Goal: Task Accomplishment & Management: Manage account settings

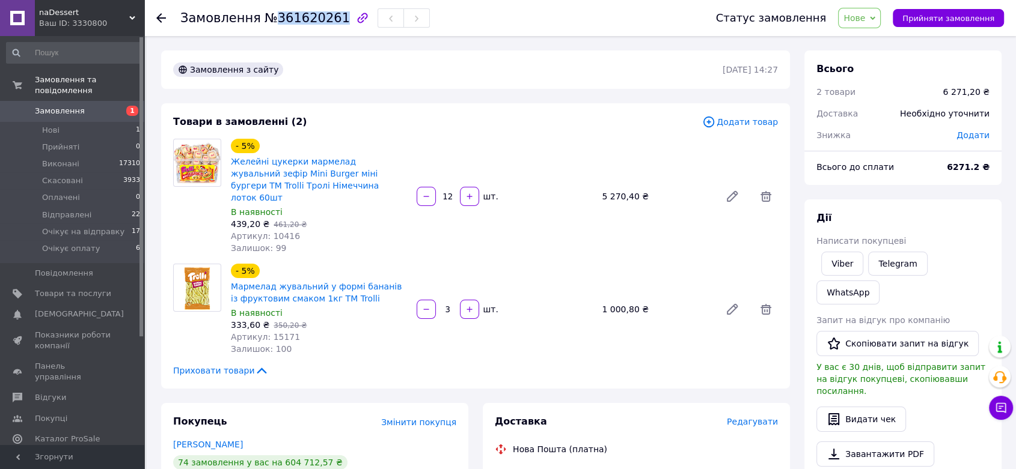
click at [64, 106] on span "Замовлення" at bounding box center [60, 111] width 50 height 11
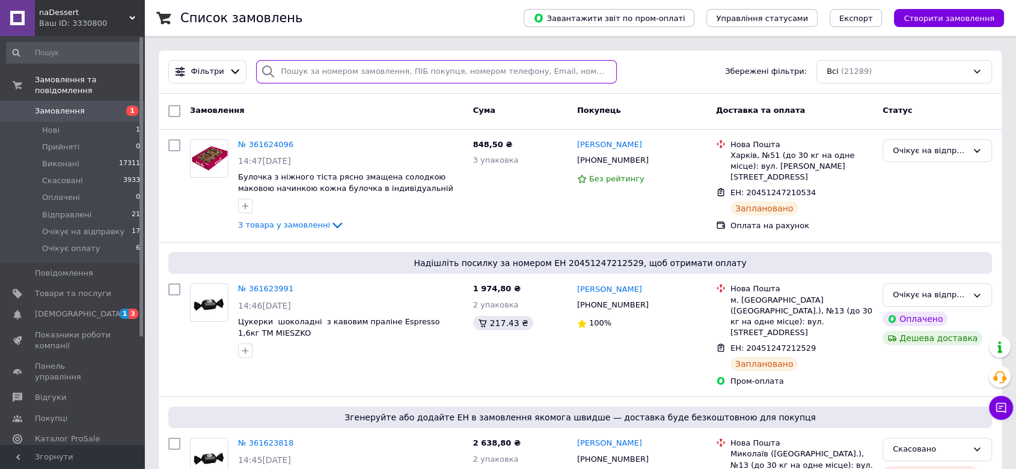
click at [404, 78] on input "search" at bounding box center [436, 71] width 361 height 23
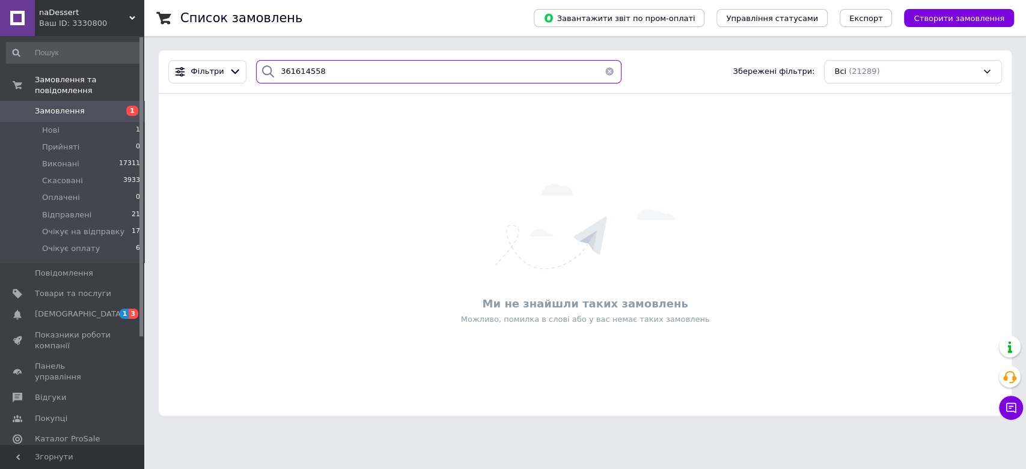
type input "361614558"
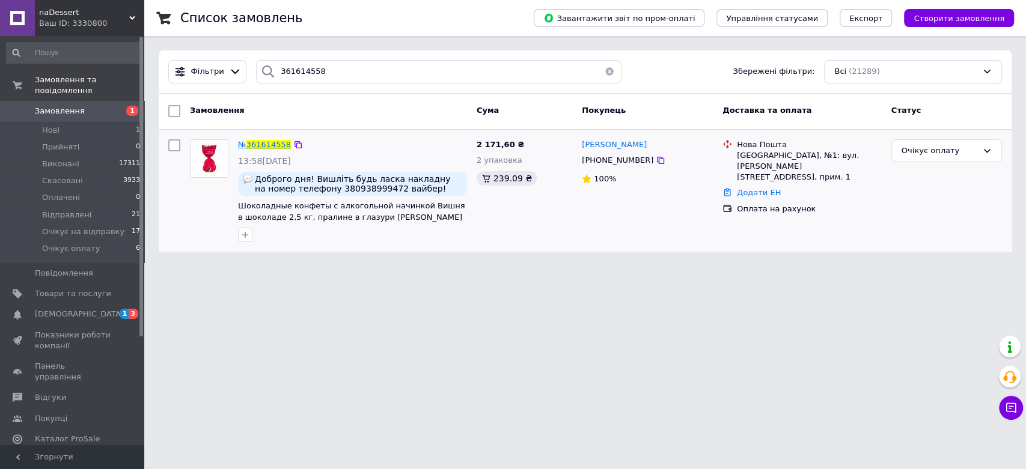
click at [261, 146] on span "361614558" at bounding box center [268, 144] width 44 height 9
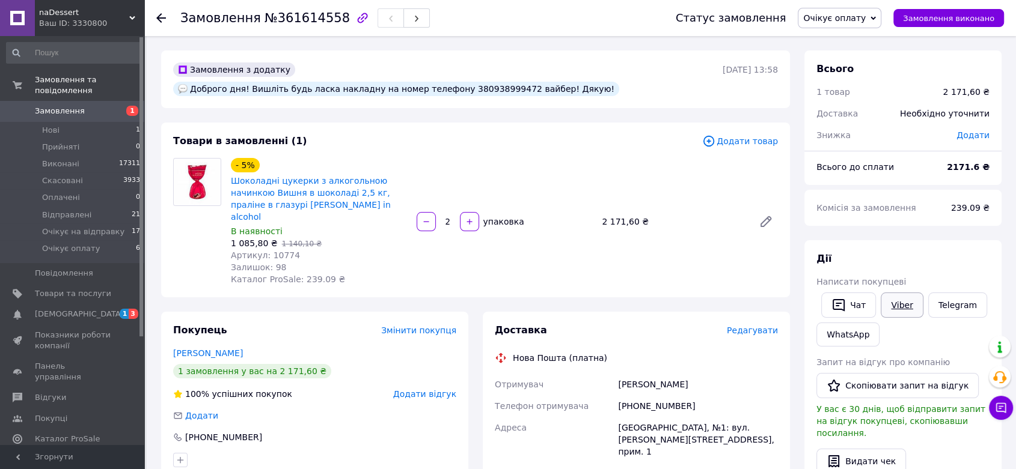
click at [904, 307] on link "Viber" at bounding box center [901, 305] width 42 height 25
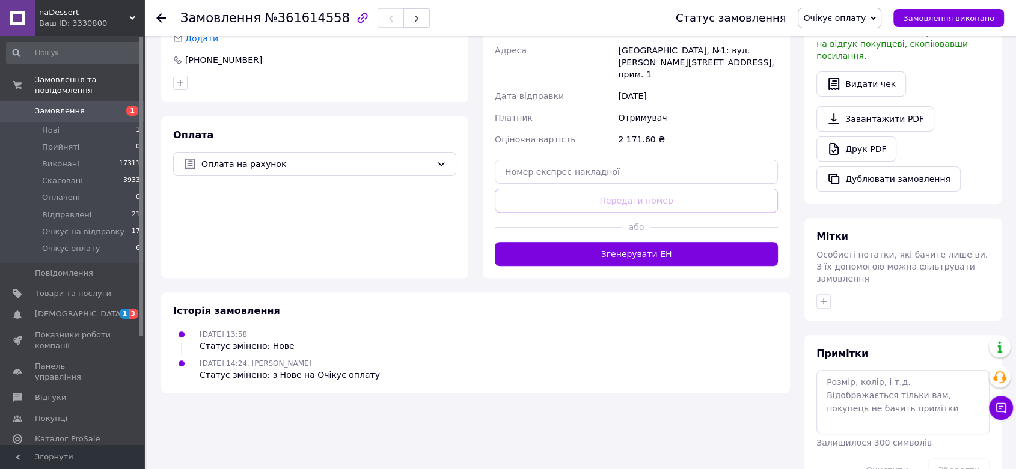
scroll to position [391, 0]
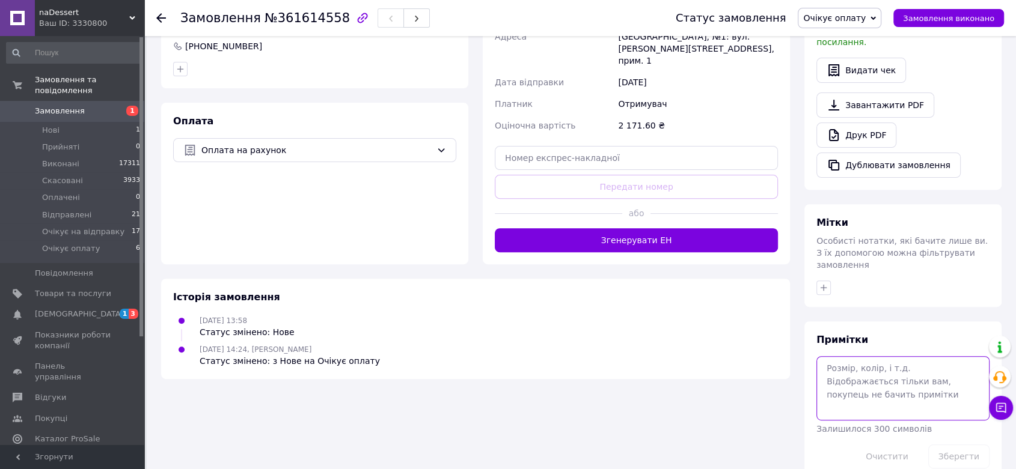
drag, startPoint x: 898, startPoint y: 375, endPoint x: 891, endPoint y: 374, distance: 6.7
click at [891, 374] on textarea at bounding box center [902, 388] width 173 height 64
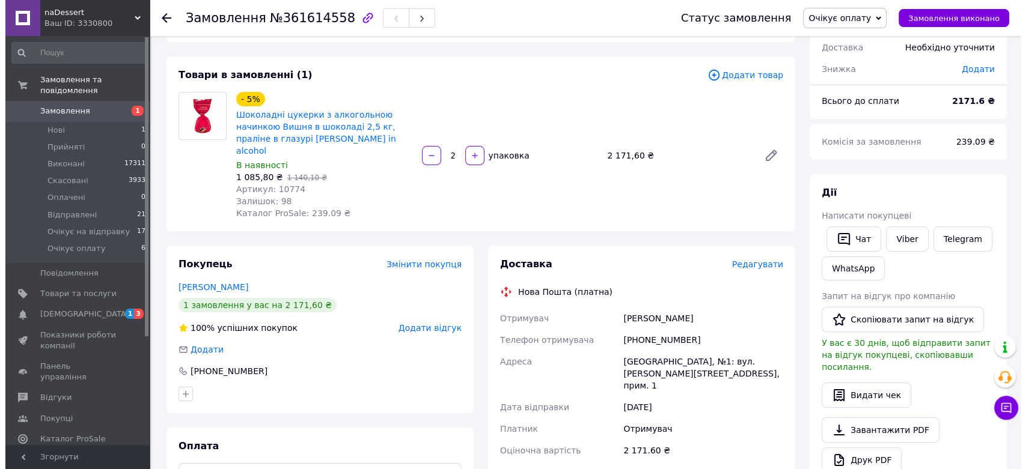
scroll to position [0, 0]
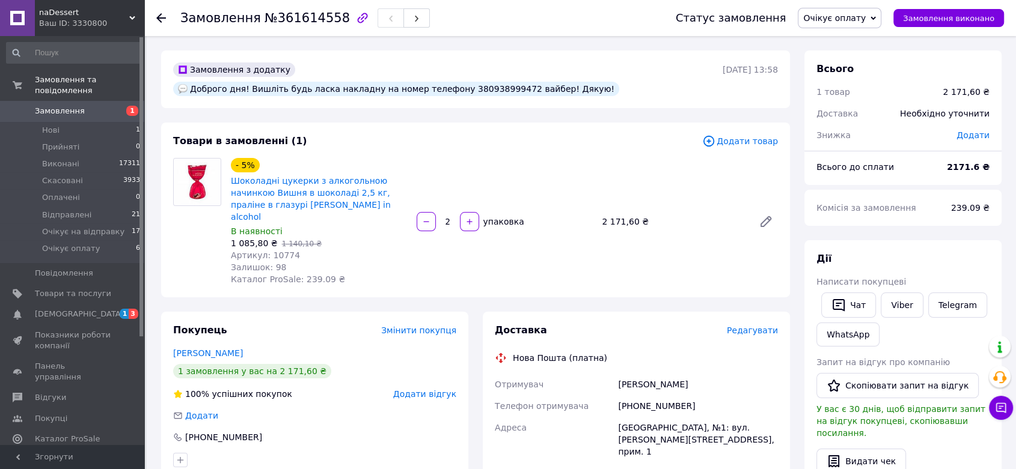
click at [760, 326] on span "Редагувати" at bounding box center [752, 331] width 51 height 10
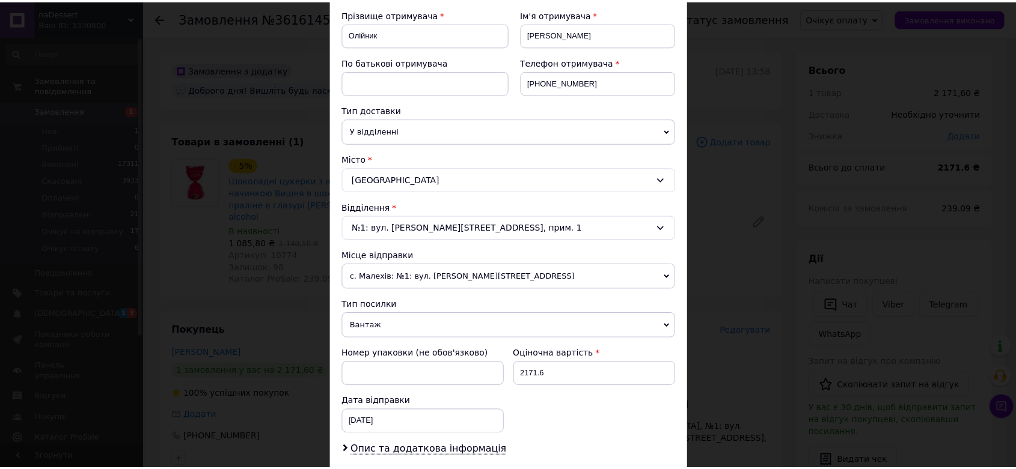
scroll to position [348, 0]
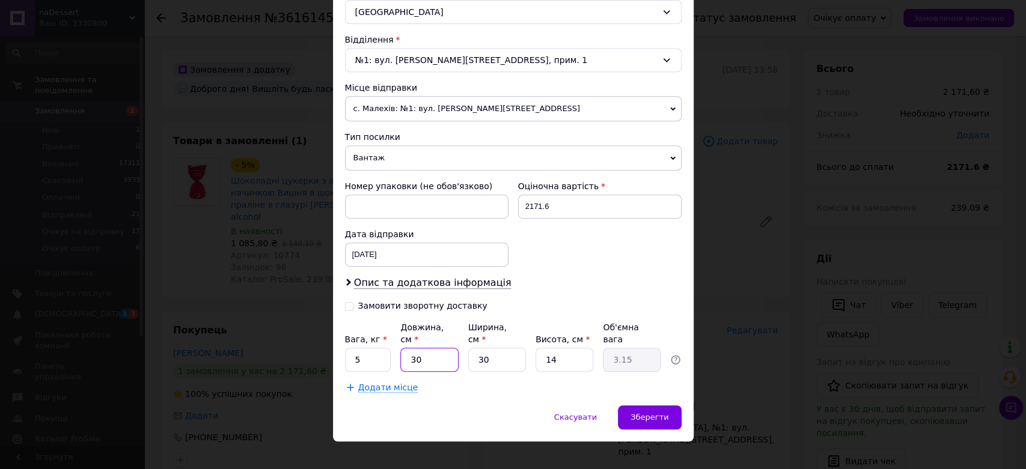
click at [406, 348] on input "30" at bounding box center [429, 360] width 58 height 24
type input "2"
type input "0.21"
type input "29"
type input "3.05"
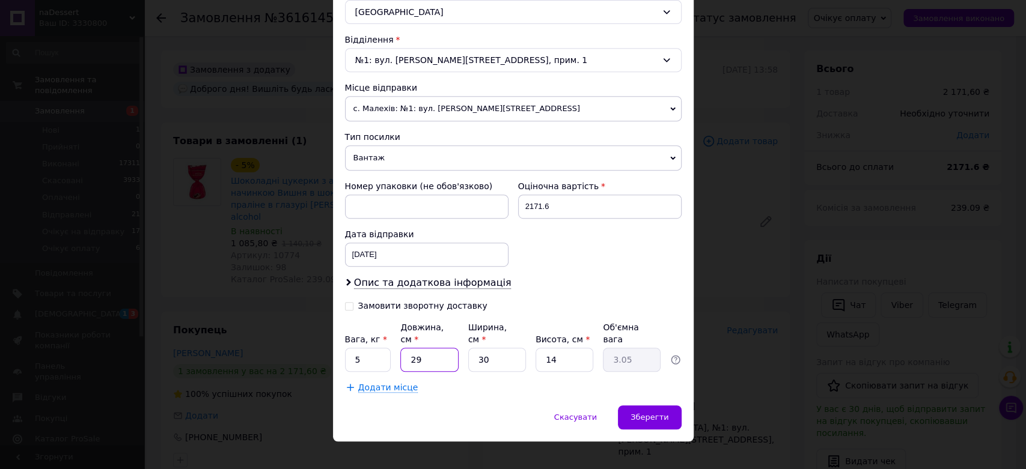
type input "29"
type input "4"
type input "0.41"
type input "40"
type input "4.06"
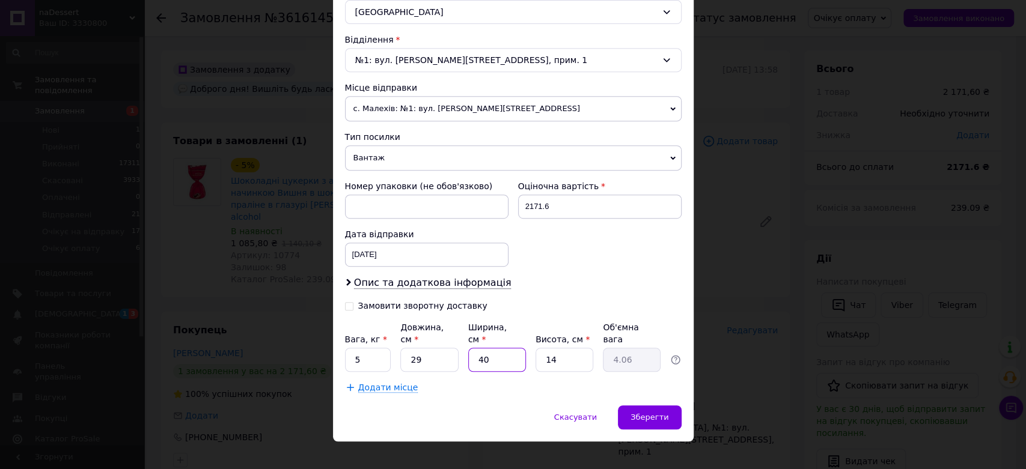
type input "40"
type input "2"
type input "0.58"
type input "20"
type input "5.8"
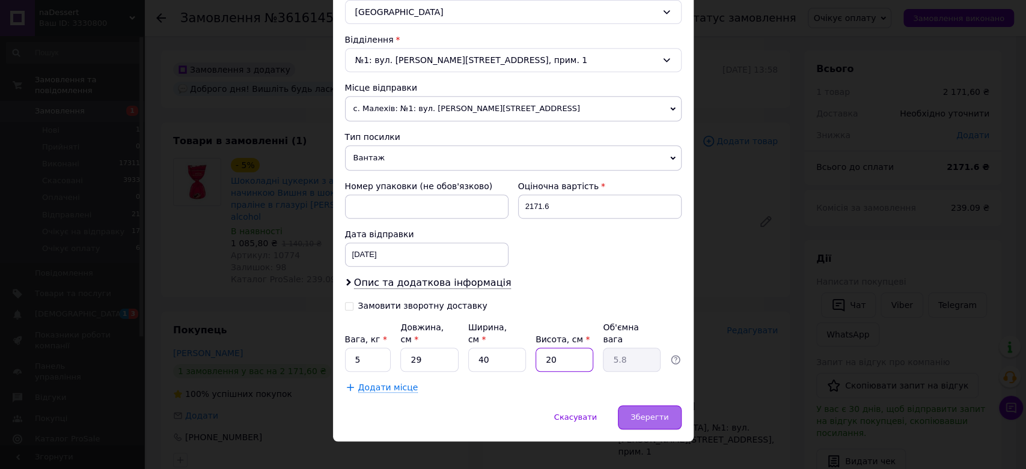
type input "20"
click at [660, 413] on span "Зберегти" at bounding box center [649, 417] width 38 height 9
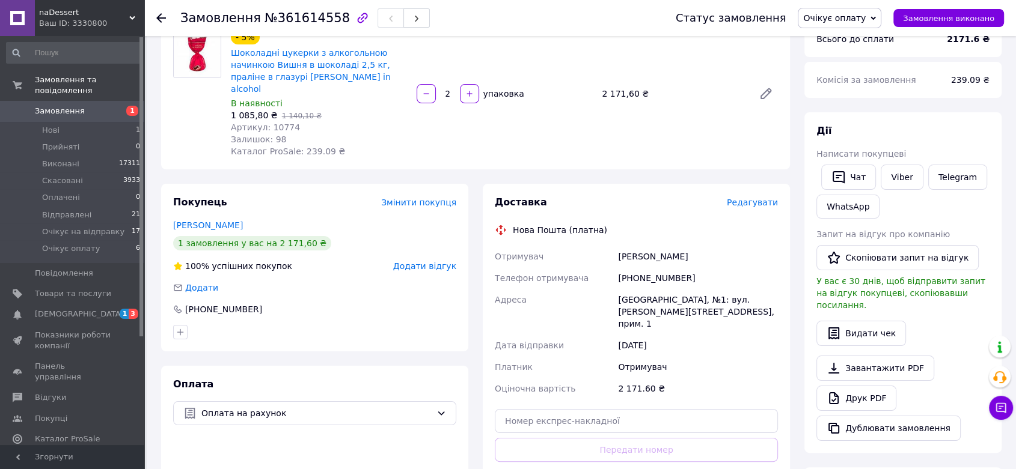
scroll to position [267, 0]
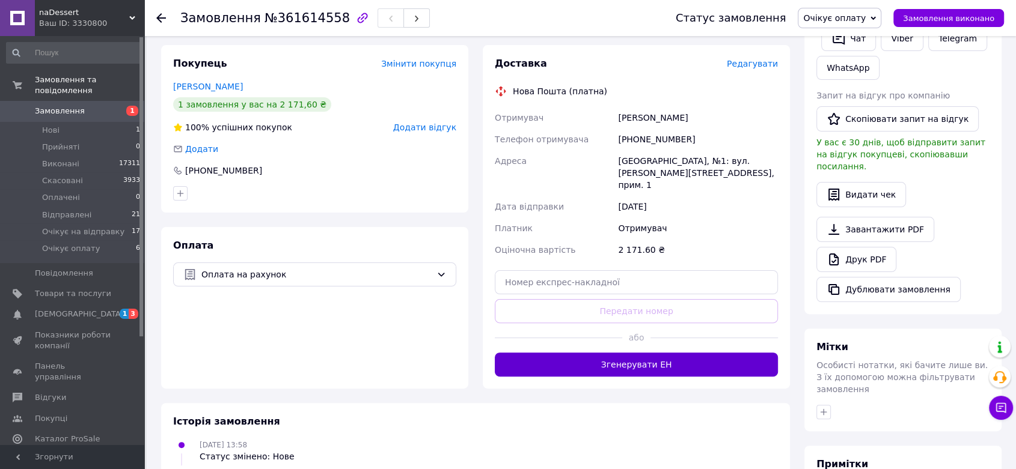
click at [669, 353] on button "Згенерувати ЕН" at bounding box center [636, 365] width 283 height 24
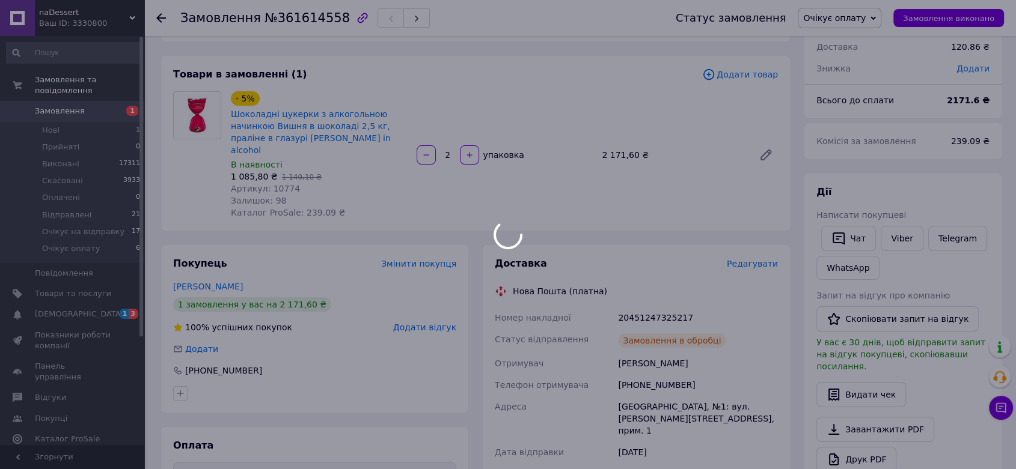
scroll to position [200, 0]
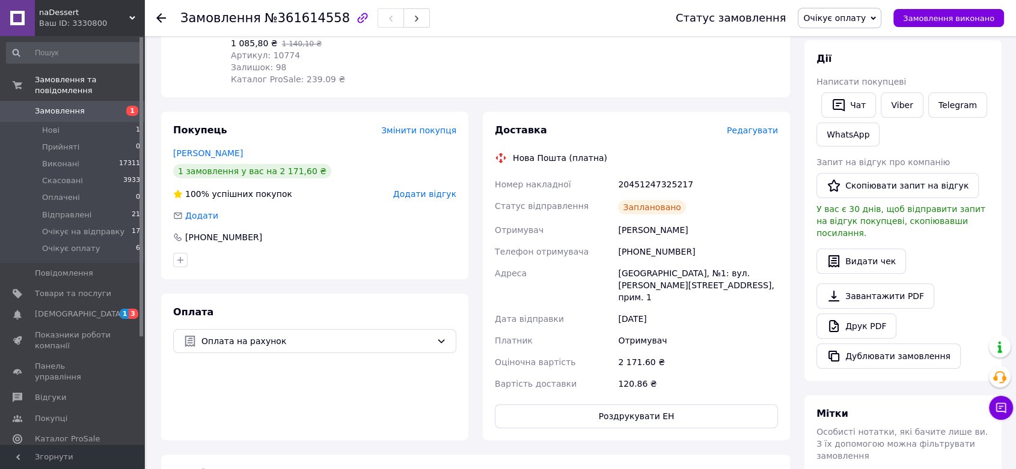
click at [657, 174] on div "20451247325217" at bounding box center [697, 185] width 165 height 22
copy div "20451247325217"
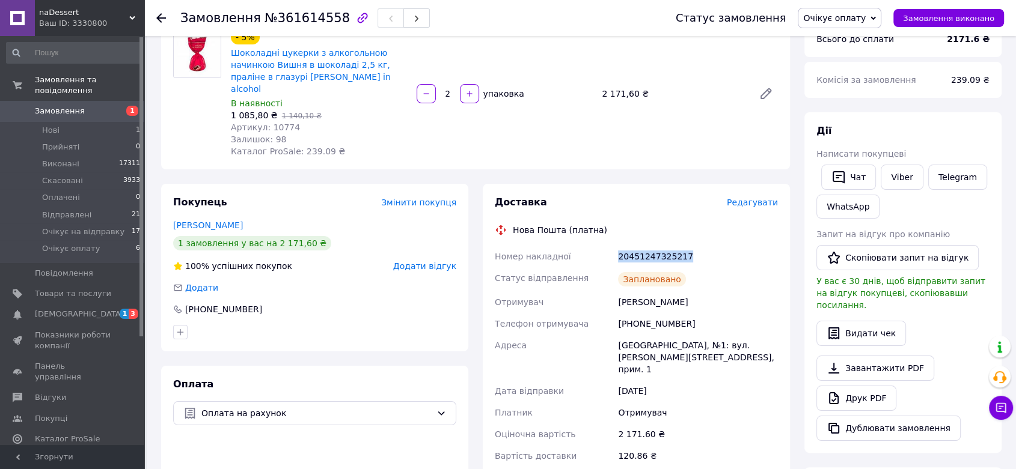
scroll to position [0, 0]
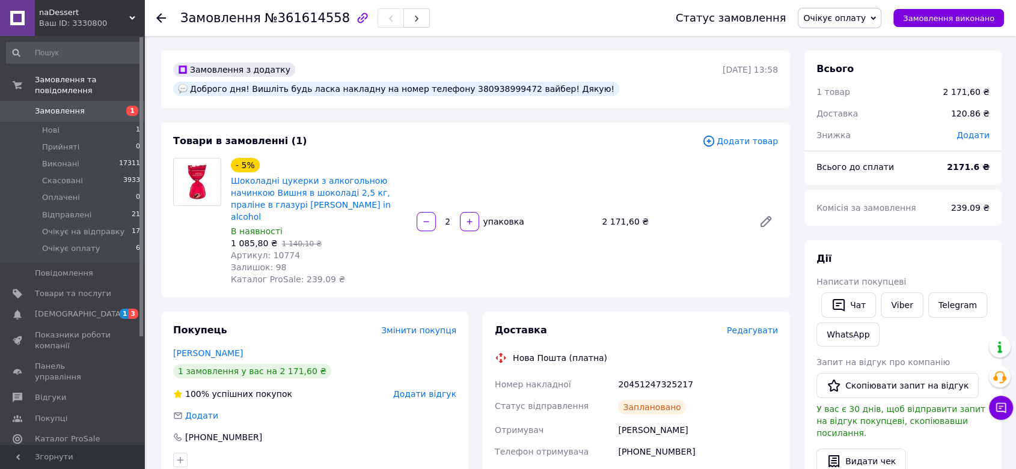
click at [578, 82] on div "Доброго дня! Вишліть будь ласка накладну на номер телефону 380938999472 вайбер!…" at bounding box center [396, 89] width 446 height 14
copy div "380938999472"
click at [659, 374] on div "20451247325217" at bounding box center [697, 385] width 165 height 22
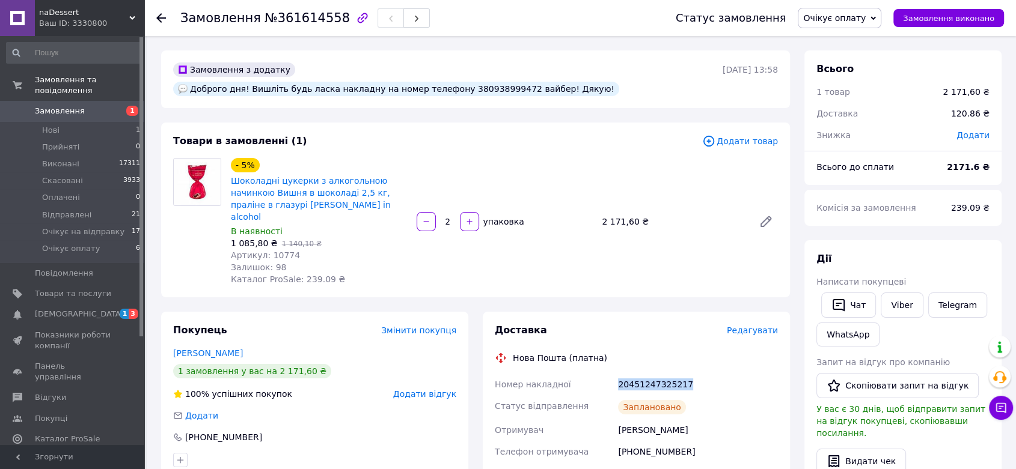
copy div "20451247325217"
click at [865, 19] on span "Очікує оплату" at bounding box center [834, 18] width 63 height 10
click at [863, 134] on li "Очікує на відправку" at bounding box center [845, 132] width 94 height 18
click at [52, 125] on span "Нові" at bounding box center [50, 130] width 17 height 11
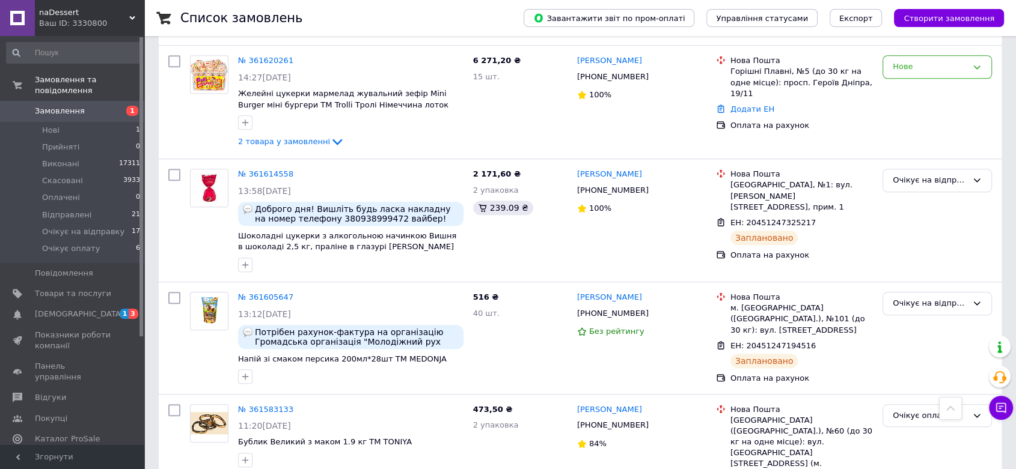
scroll to position [935, 0]
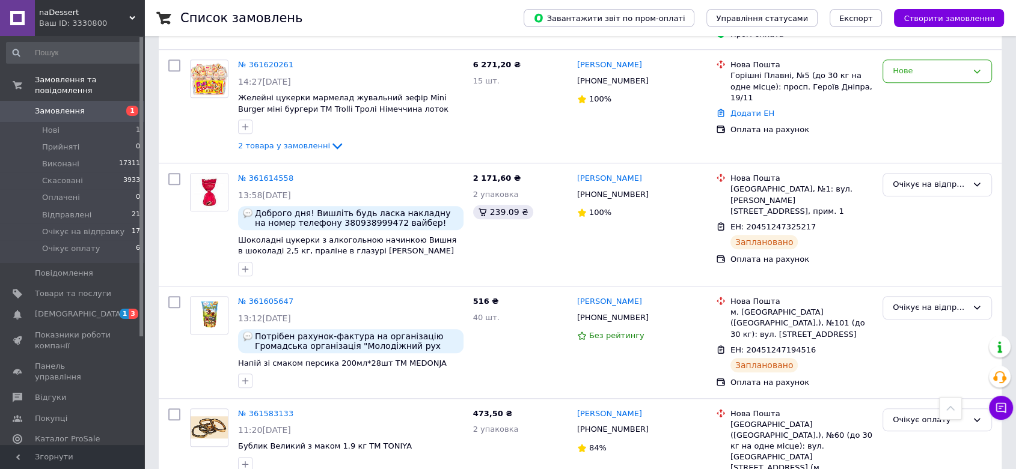
click at [62, 309] on span "[DEMOGRAPHIC_DATA]" at bounding box center [79, 314] width 89 height 11
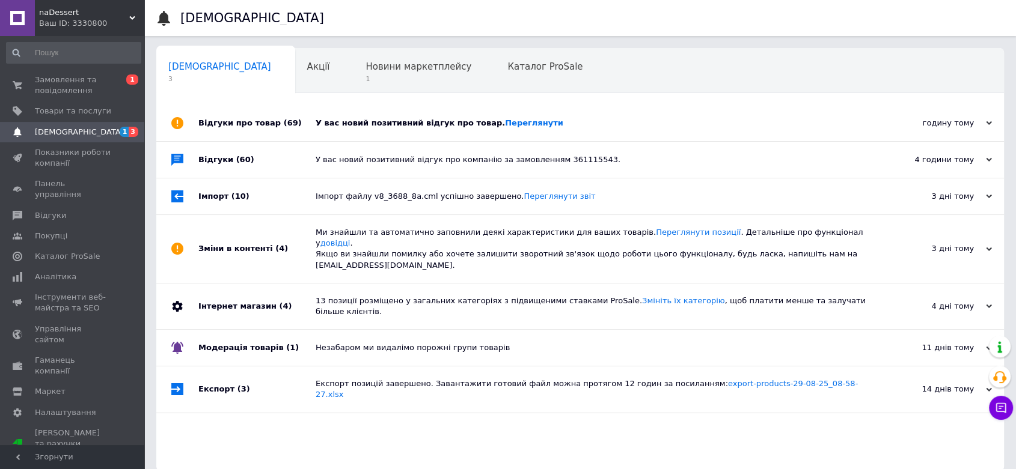
click at [437, 118] on div "У вас новий позитивний відгук про товар. Переглянути" at bounding box center [594, 123] width 556 height 11
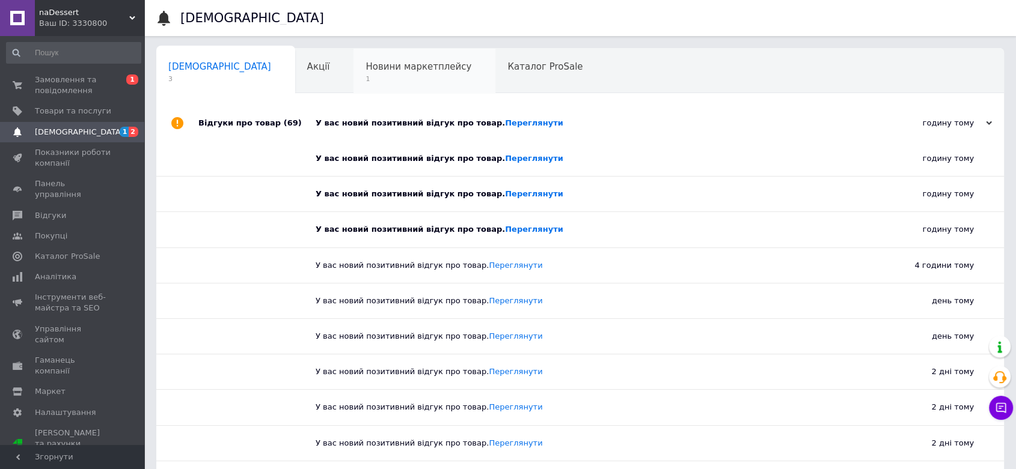
click at [374, 64] on span "Новини маркетплейсу" at bounding box center [418, 66] width 106 height 11
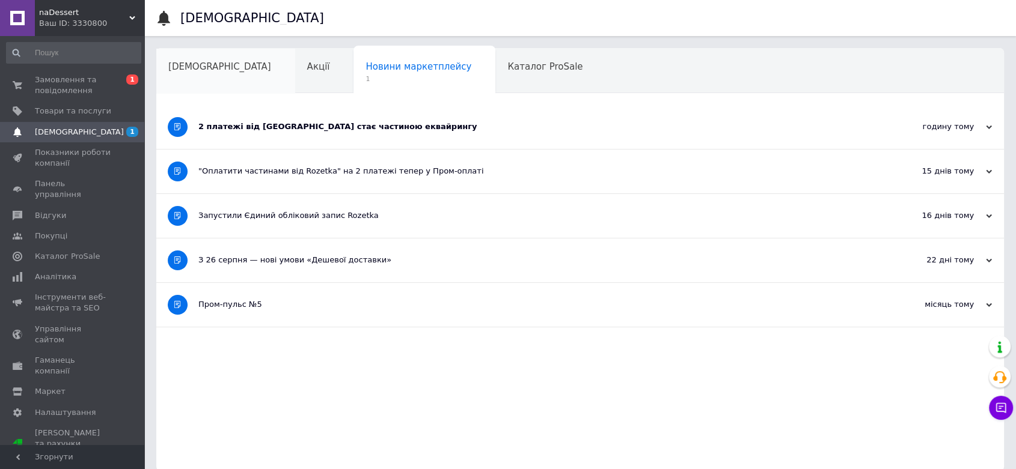
click at [195, 71] on span "[DEMOGRAPHIC_DATA]" at bounding box center [219, 66] width 103 height 11
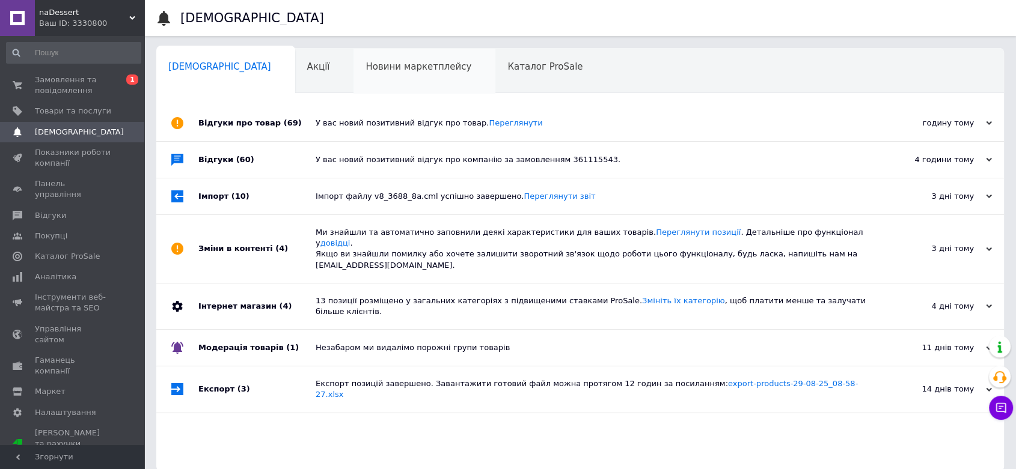
click at [373, 66] on span "Новини маркетплейсу" at bounding box center [418, 66] width 106 height 11
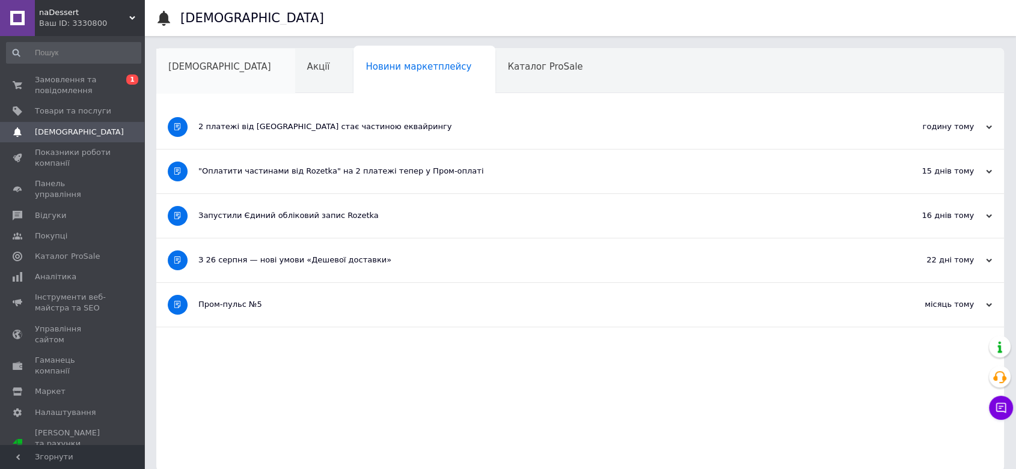
click at [195, 67] on span "[DEMOGRAPHIC_DATA]" at bounding box center [219, 66] width 103 height 11
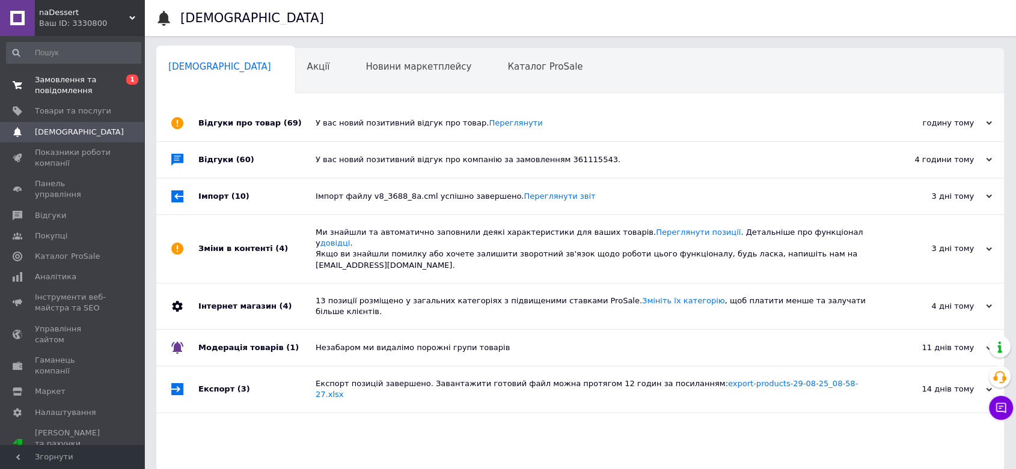
click at [81, 84] on span "Замовлення та повідомлення" at bounding box center [73, 86] width 76 height 22
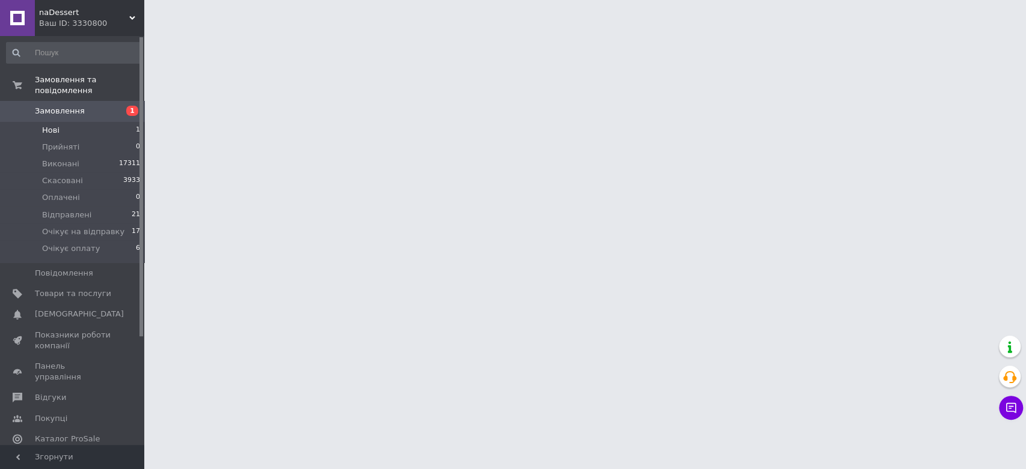
click at [52, 125] on span "Нові" at bounding box center [50, 130] width 17 height 11
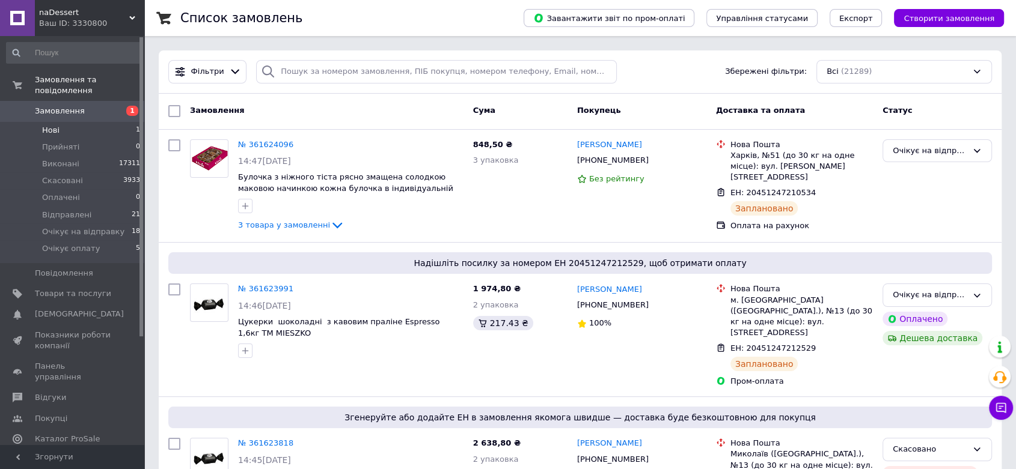
click at [47, 125] on span "Нові" at bounding box center [50, 130] width 17 height 11
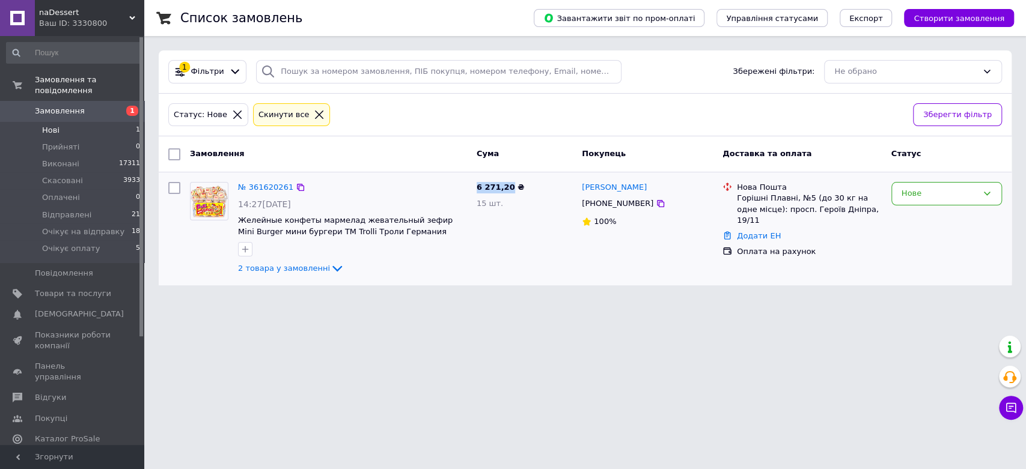
drag, startPoint x: 476, startPoint y: 185, endPoint x: 505, endPoint y: 191, distance: 29.5
click at [505, 191] on span "6 271,20 ₴" at bounding box center [500, 187] width 47 height 9
copy span "6 271,20"
click at [263, 271] on span "2 товара у замовленні" at bounding box center [284, 268] width 92 height 9
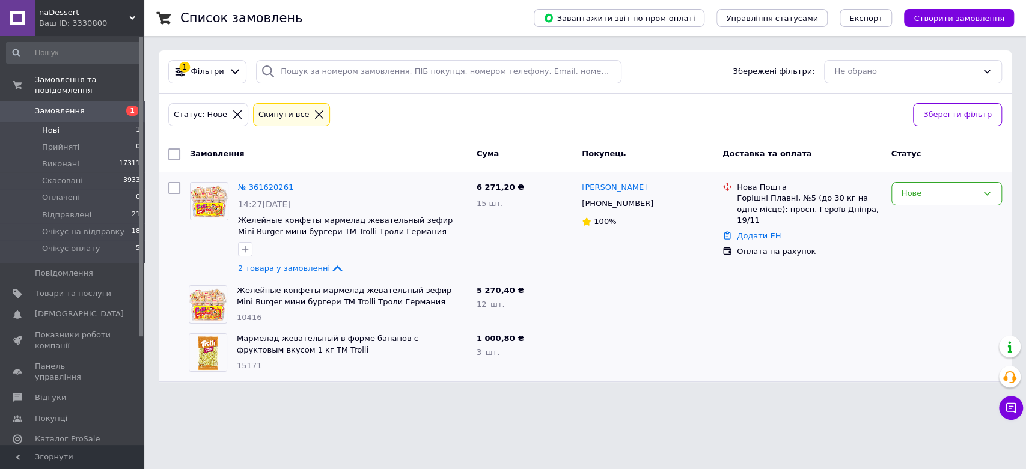
drag, startPoint x: 279, startPoint y: 269, endPoint x: 601, endPoint y: 310, distance: 324.7
click at [279, 269] on span "2 товара у замовленні" at bounding box center [284, 268] width 92 height 9
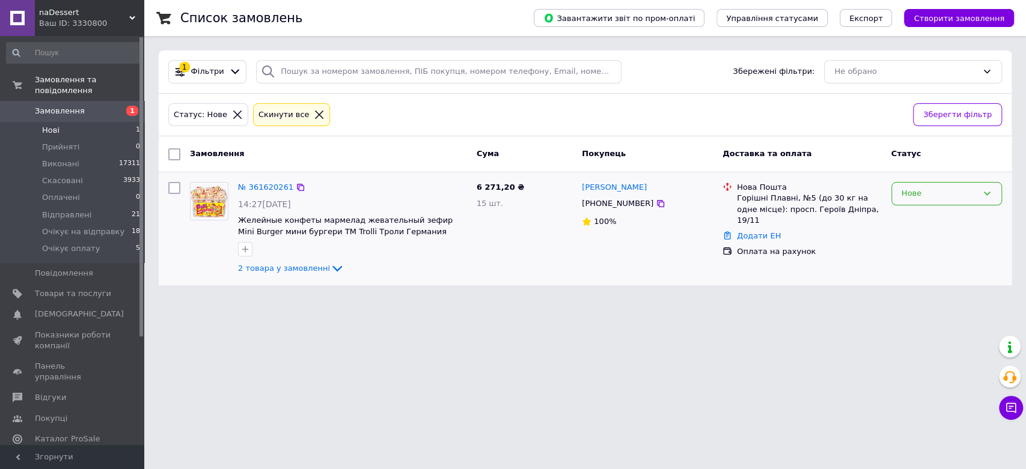
click at [970, 191] on div "Нове" at bounding box center [939, 194] width 76 height 13
click at [941, 297] on li "Очікує оплату" at bounding box center [946, 296] width 109 height 22
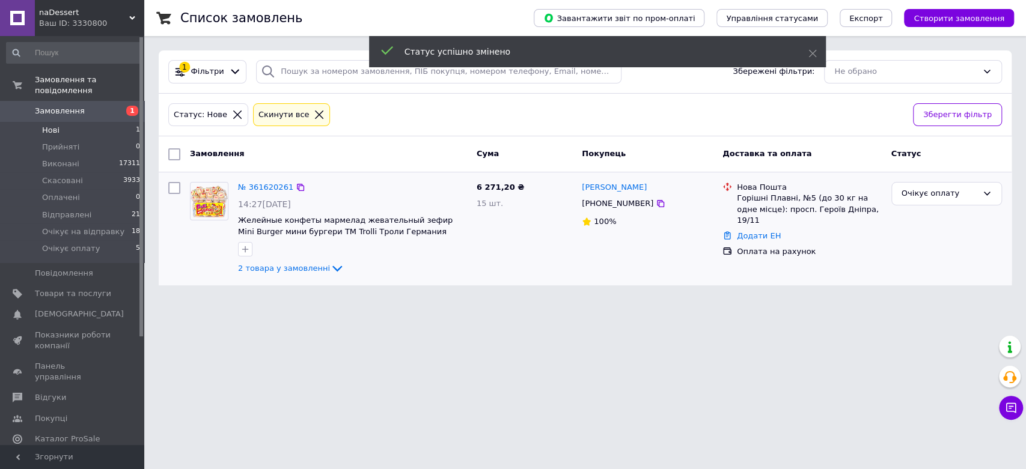
click at [44, 106] on span "Замовлення" at bounding box center [60, 111] width 50 height 11
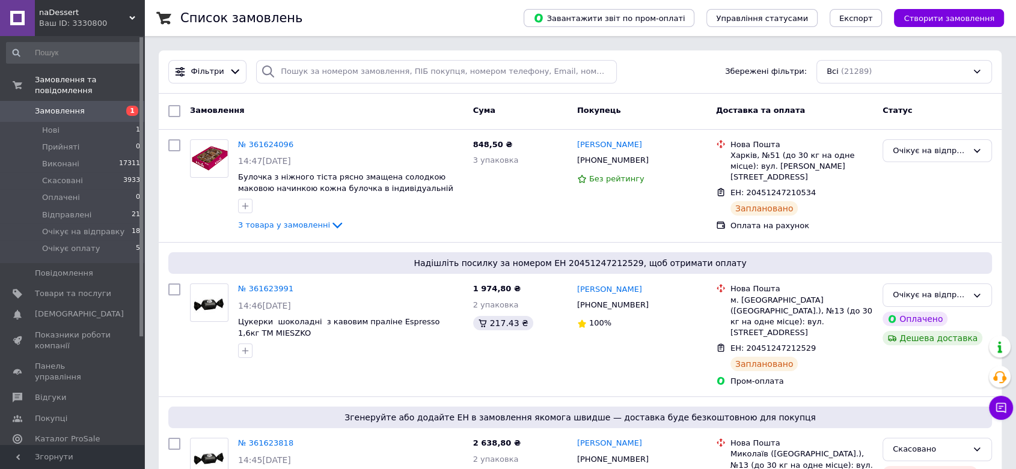
click at [1001, 410] on icon at bounding box center [1001, 408] width 12 height 12
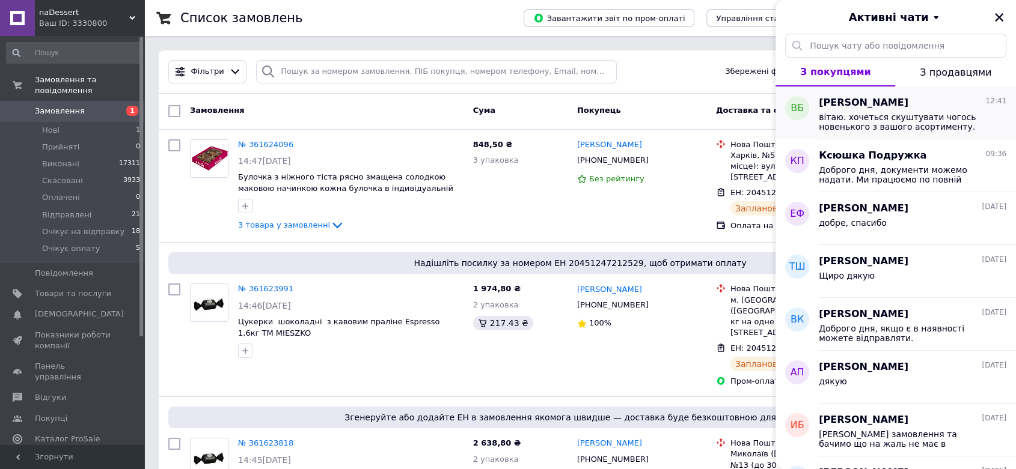
click at [927, 103] on div "Варко Бумкало 12:41" at bounding box center [913, 103] width 188 height 14
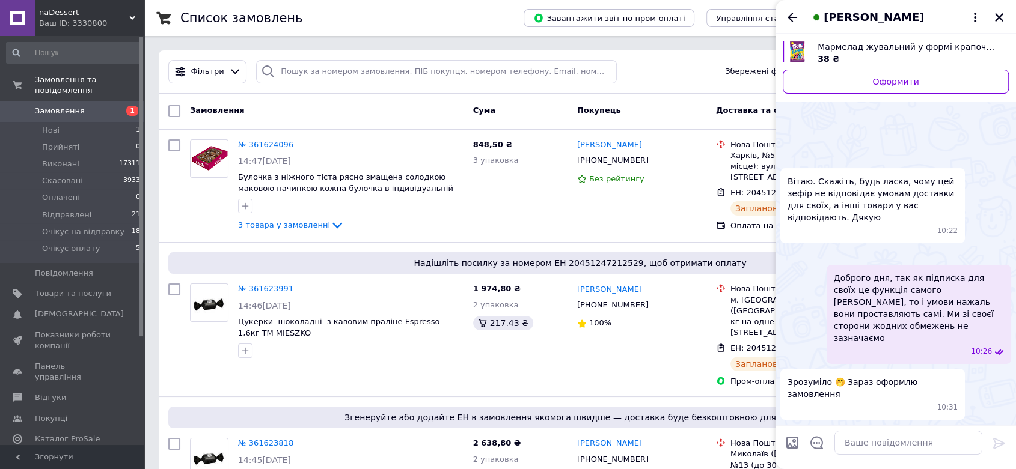
scroll to position [2363, 0]
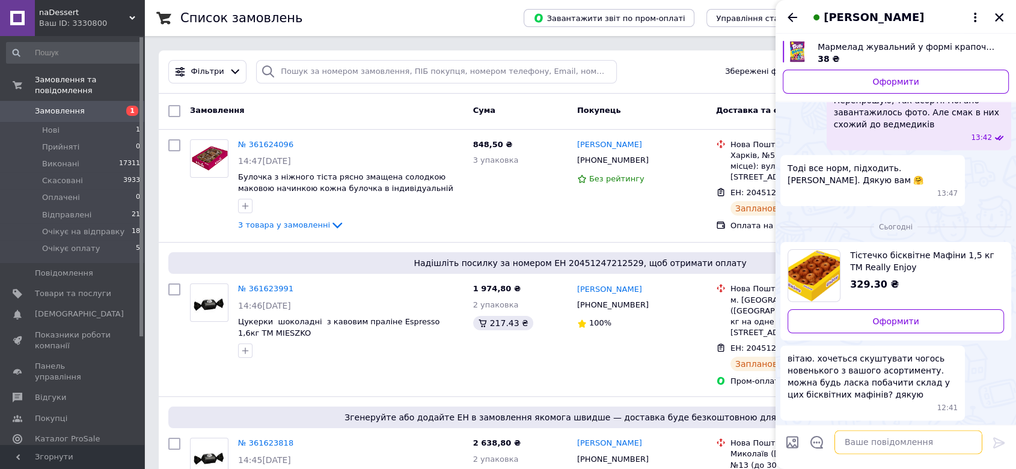
click at [900, 442] on textarea at bounding box center [908, 443] width 148 height 24
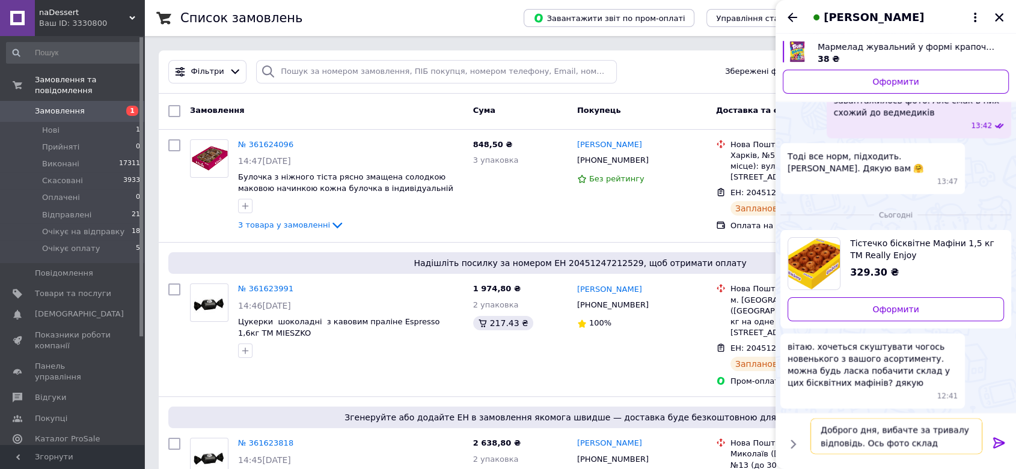
type textarea "Доброго дня, вибачте за тривалу відповідь. Ось фото складу"
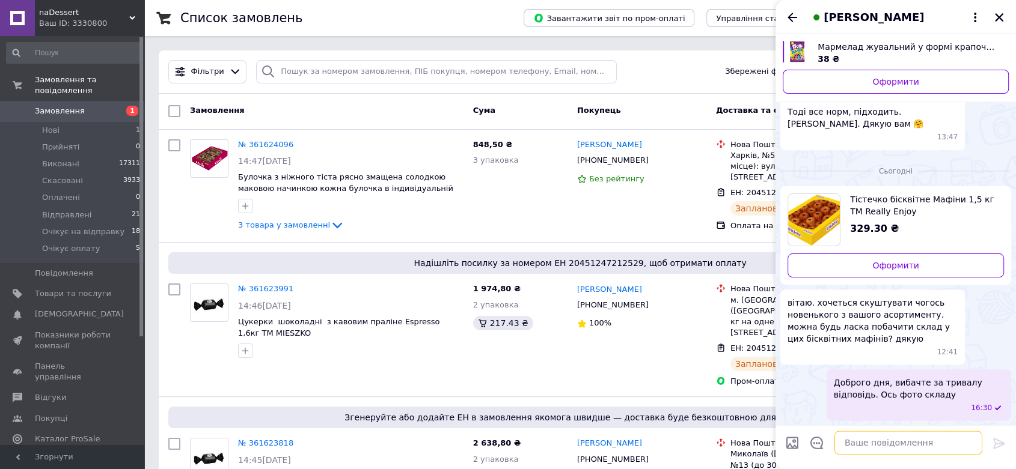
scroll to position [2296, 0]
click at [790, 443] on input "Завантажити файли" at bounding box center [792, 443] width 14 height 14
type input "C:\fakepath\зображення_viber_2025-09-12_16-29-33-091.jpg"
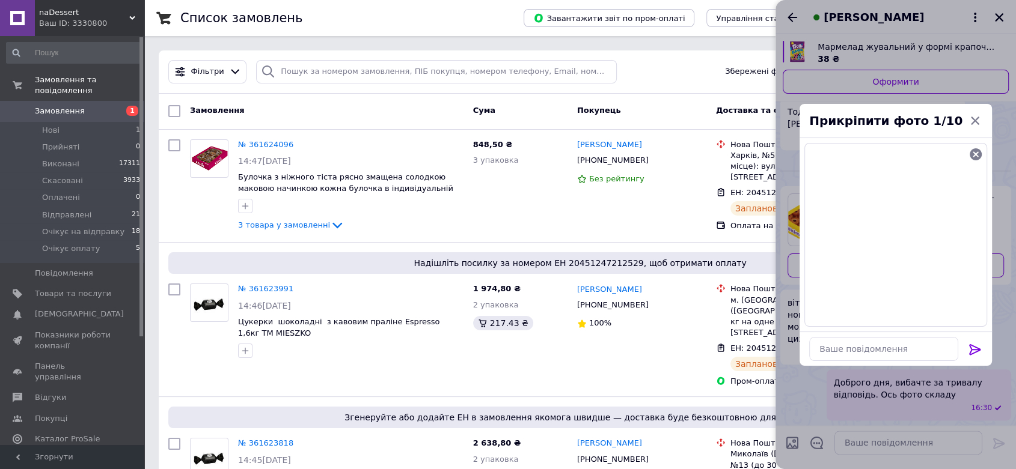
click at [972, 350] on icon at bounding box center [975, 350] width 14 height 14
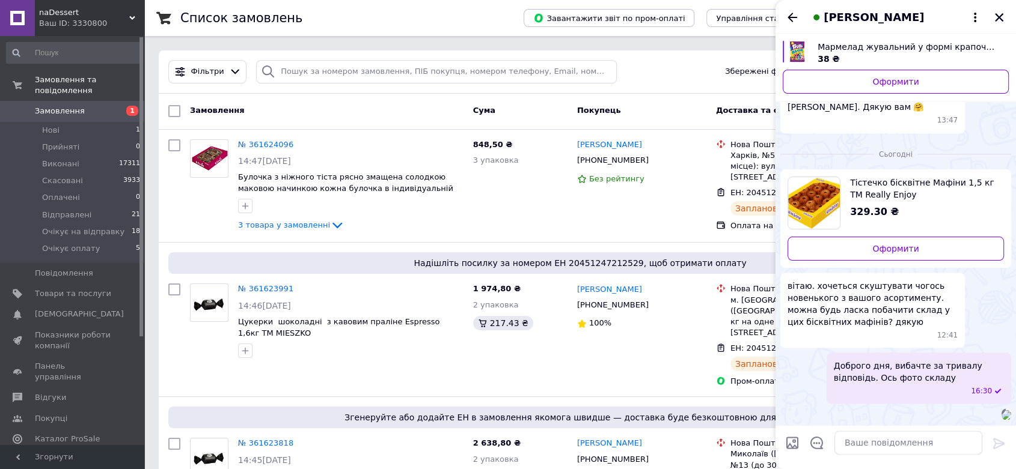
scroll to position [2439, 0]
click at [793, 15] on icon "Назад" at bounding box center [792, 17] width 14 height 14
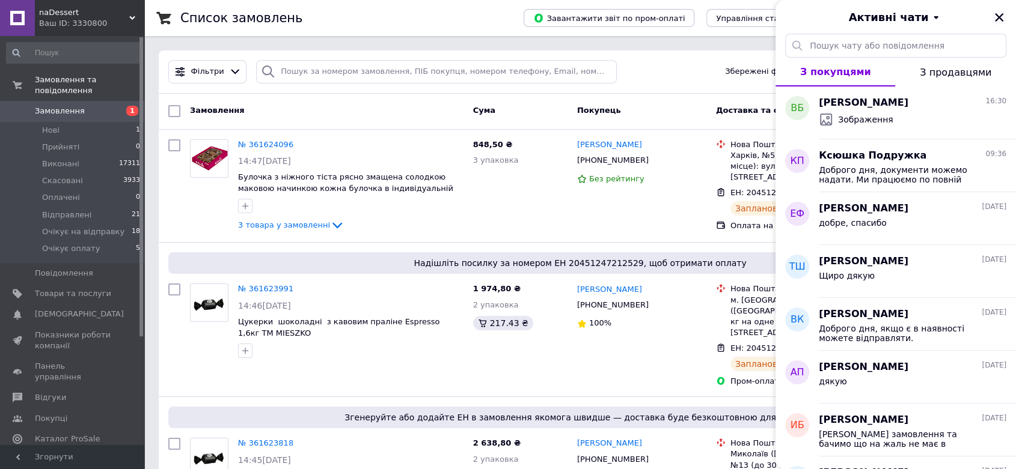
click at [998, 18] on icon "Закрити" at bounding box center [999, 17] width 8 height 8
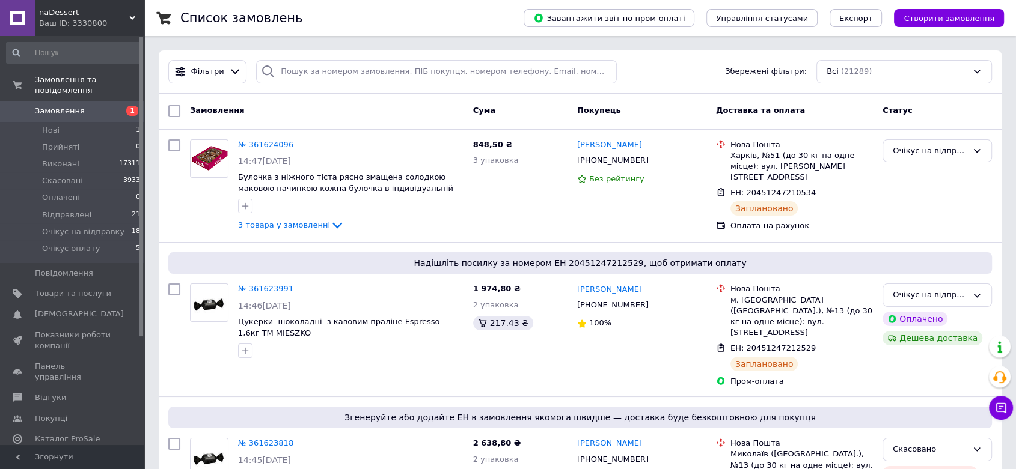
click at [53, 106] on span "Замовлення" at bounding box center [60, 111] width 50 height 11
click at [65, 210] on span "Відправлені" at bounding box center [66, 215] width 49 height 11
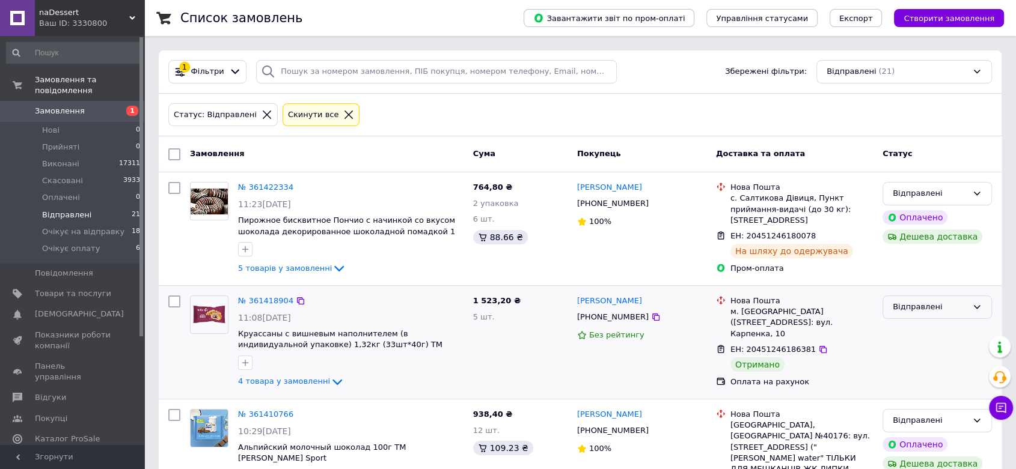
click at [914, 310] on div "Відправлені" at bounding box center [929, 307] width 75 height 13
click at [917, 352] on li "Виконано" at bounding box center [937, 354] width 108 height 22
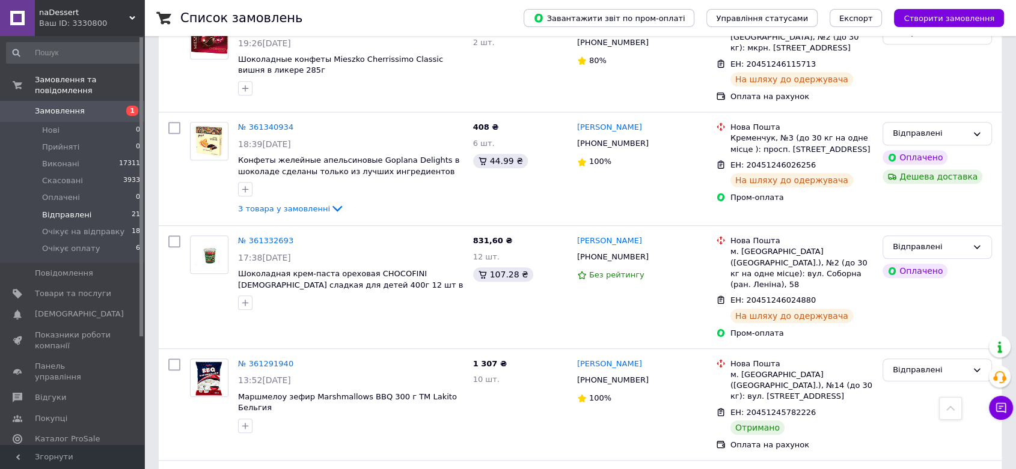
scroll to position [1202, 0]
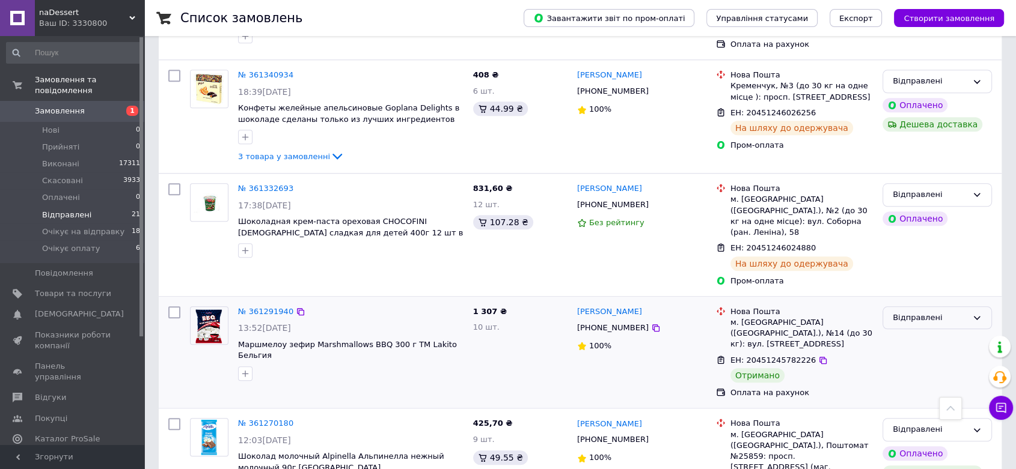
click at [944, 312] on div "Відправлені" at bounding box center [929, 318] width 75 height 13
click at [923, 354] on li "Виконано" at bounding box center [937, 365] width 108 height 22
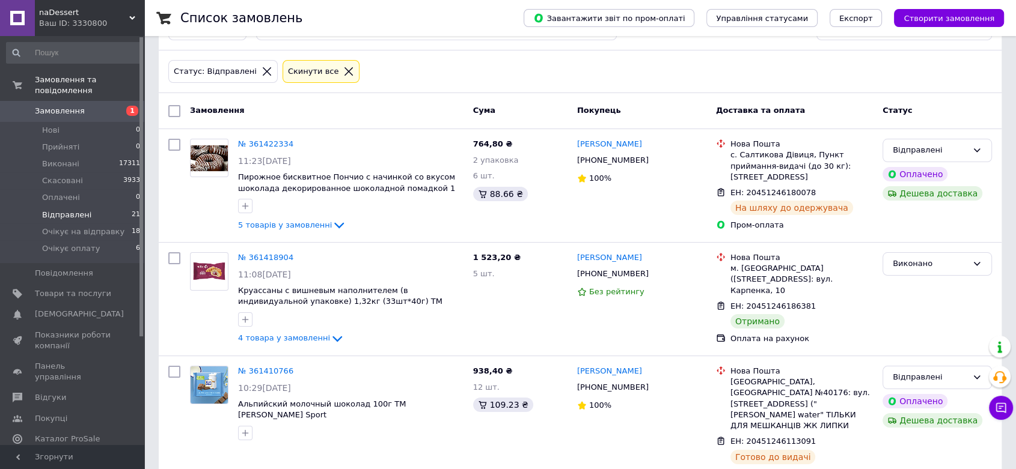
scroll to position [0, 0]
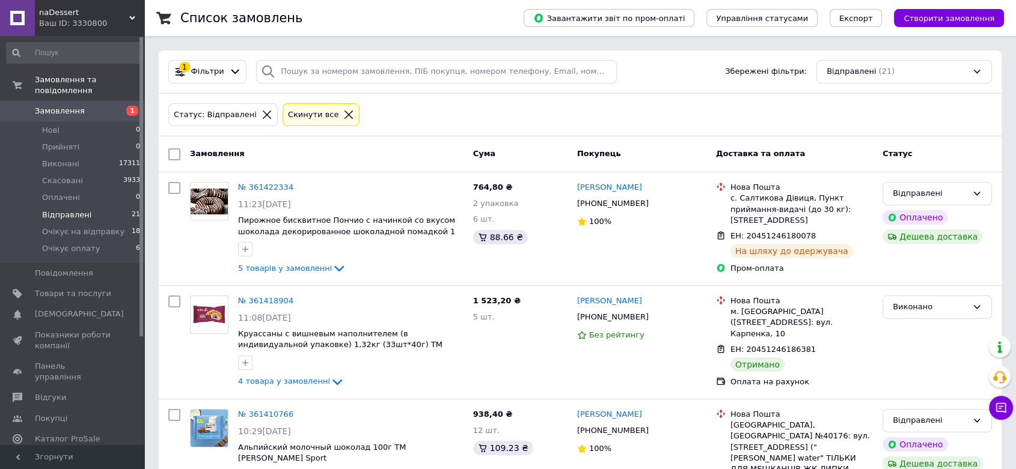
click at [64, 106] on span "Замовлення" at bounding box center [60, 111] width 50 height 11
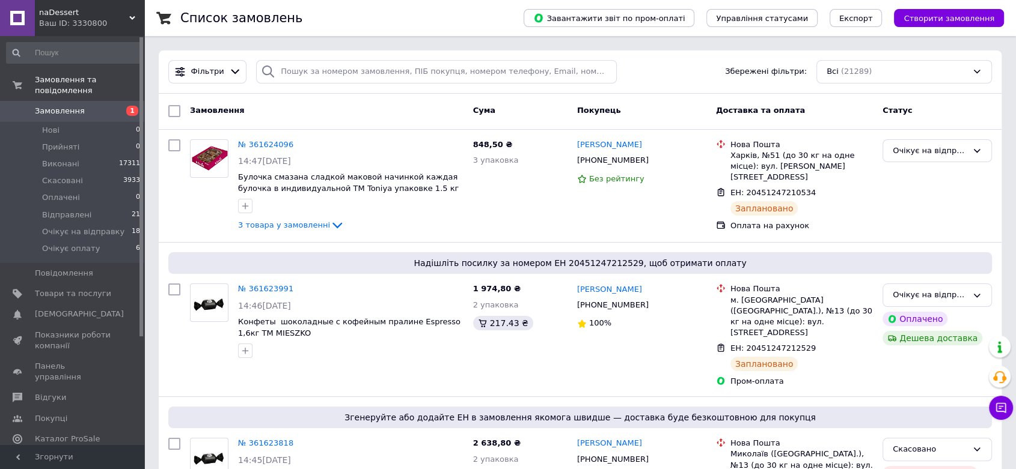
click at [66, 106] on span "Замовлення" at bounding box center [60, 111] width 50 height 11
click at [60, 210] on span "Відправлені" at bounding box center [66, 215] width 49 height 11
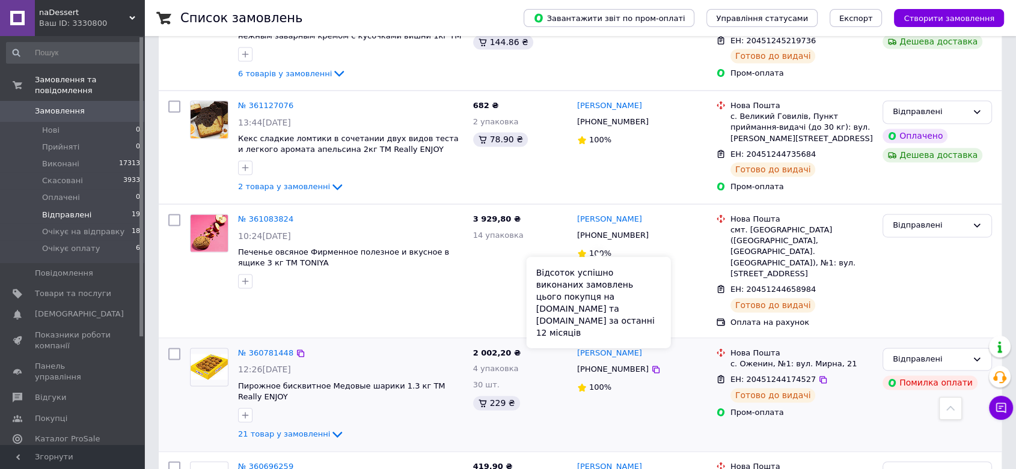
scroll to position [1854, 0]
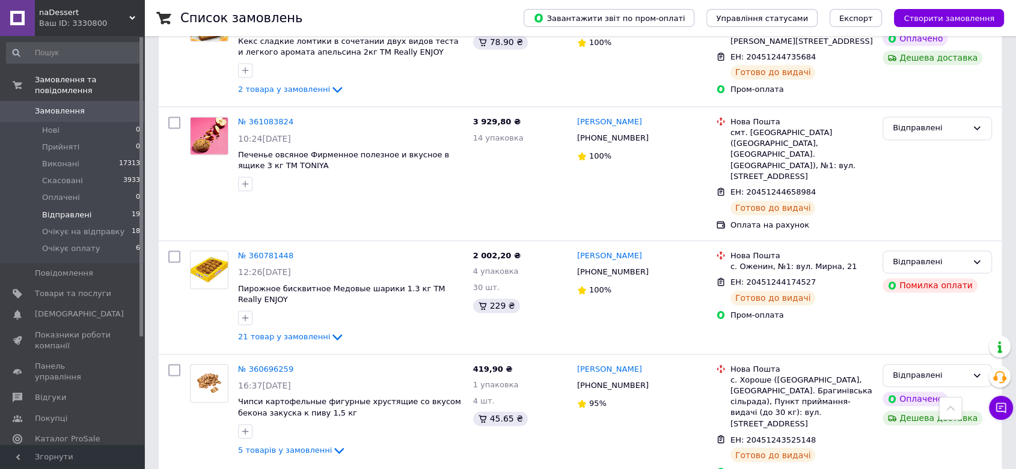
click at [48, 210] on span "Відправлені" at bounding box center [66, 215] width 49 height 11
click at [65, 243] on span "Очікує оплату" at bounding box center [71, 248] width 58 height 11
click at [69, 227] on span "Очікує на відправку" at bounding box center [83, 232] width 82 height 11
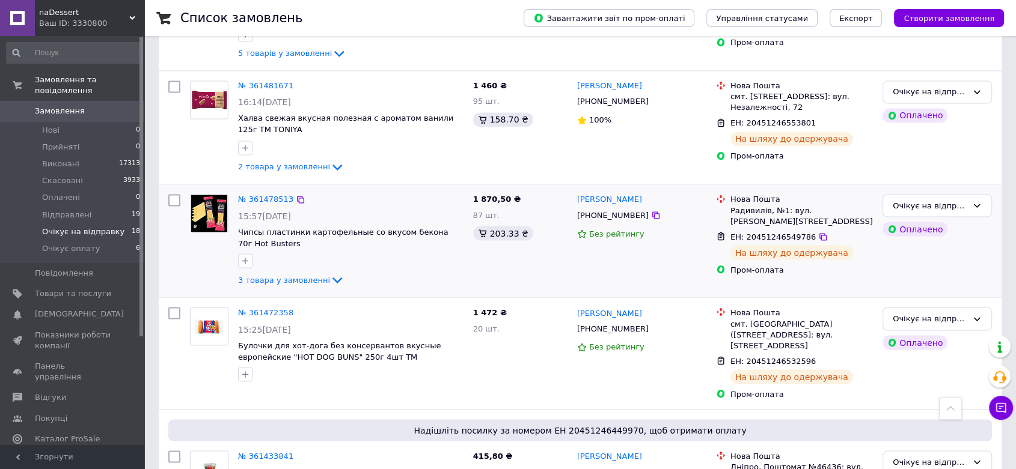
scroll to position [2079, 0]
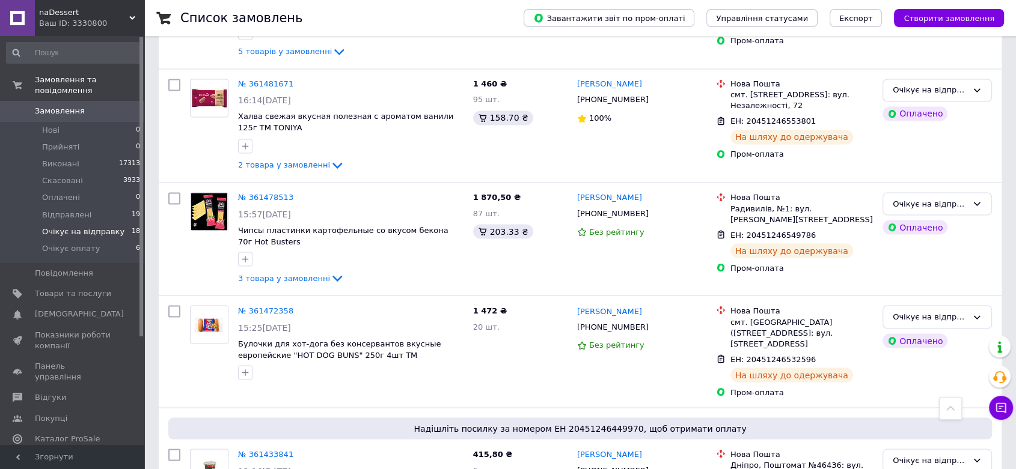
drag, startPoint x: 66, startPoint y: 99, endPoint x: 58, endPoint y: 32, distance: 67.2
click at [66, 106] on span "Замовлення" at bounding box center [60, 111] width 50 height 11
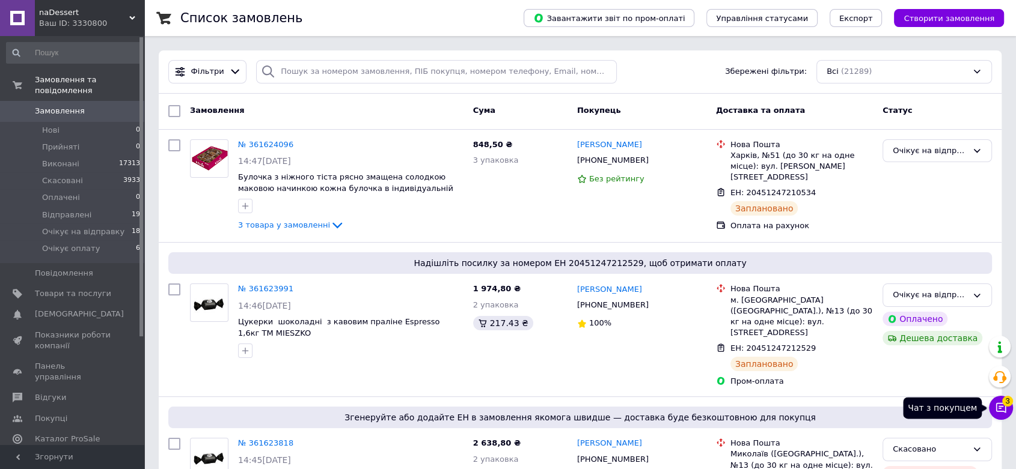
click at [1005, 411] on icon at bounding box center [1001, 408] width 10 height 10
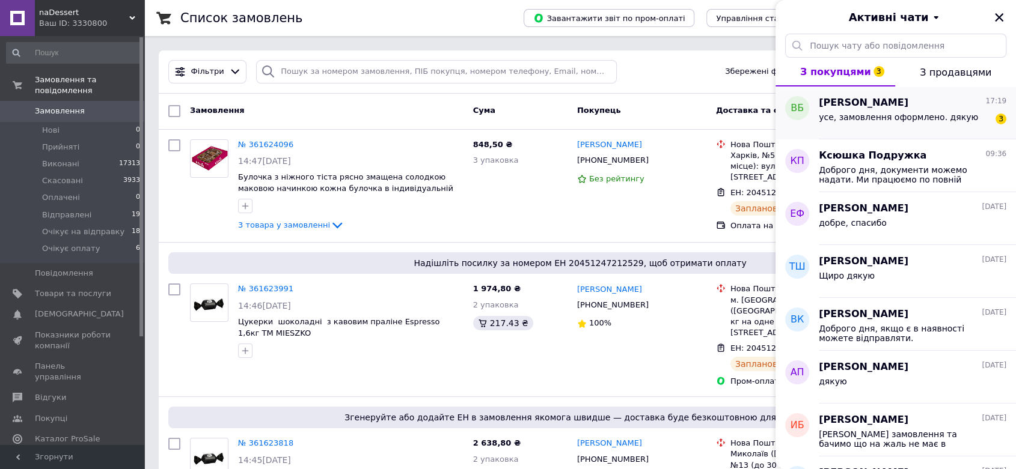
click at [867, 120] on span "усе, замовлення оформлено. дякую" at bounding box center [898, 117] width 159 height 10
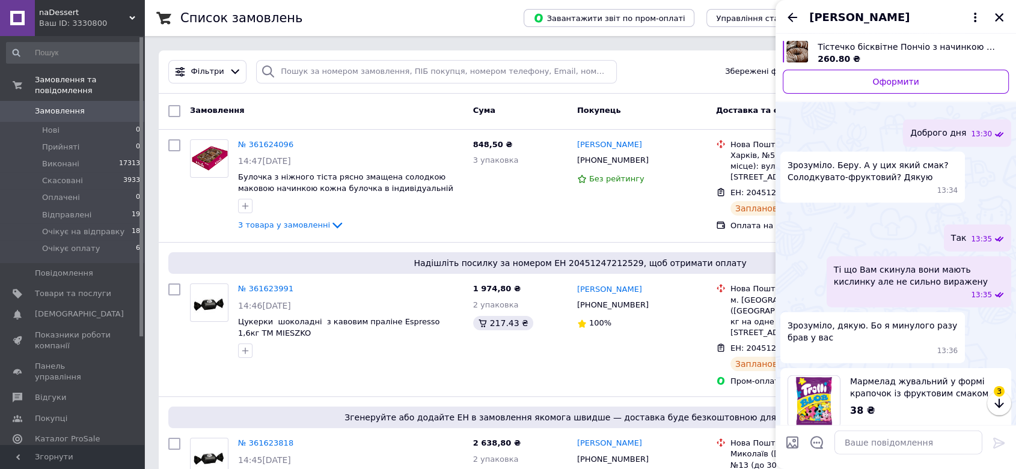
scroll to position [2689, 0]
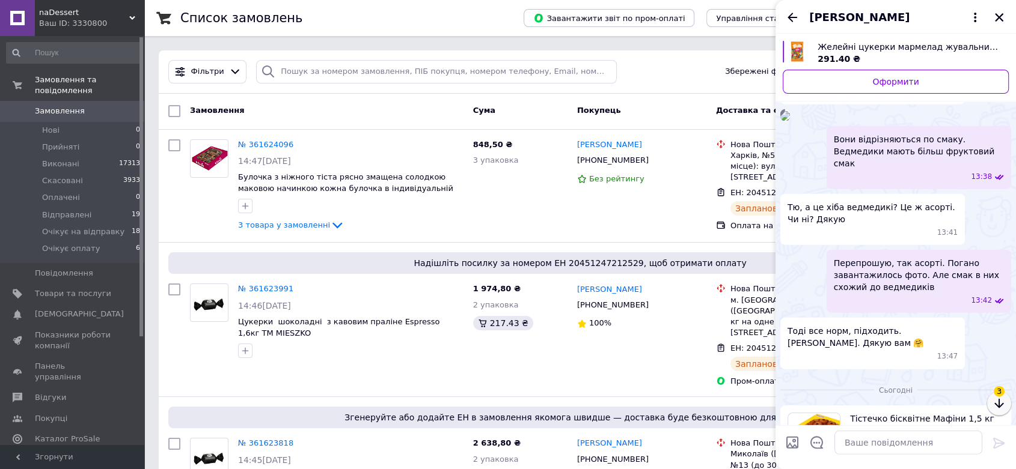
click at [999, 404] on icon "button" at bounding box center [998, 404] width 9 height 10
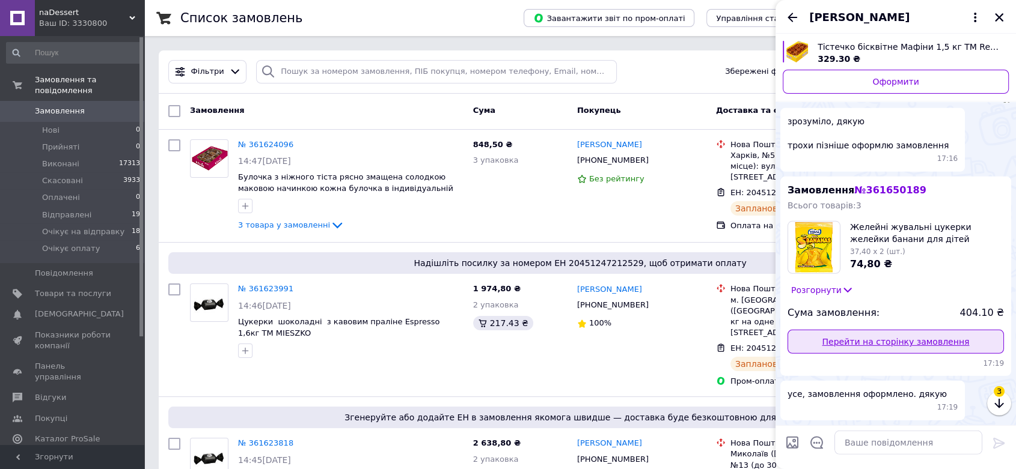
scroll to position [4647, 0]
click at [999, 407] on icon "button" at bounding box center [998, 404] width 9 height 10
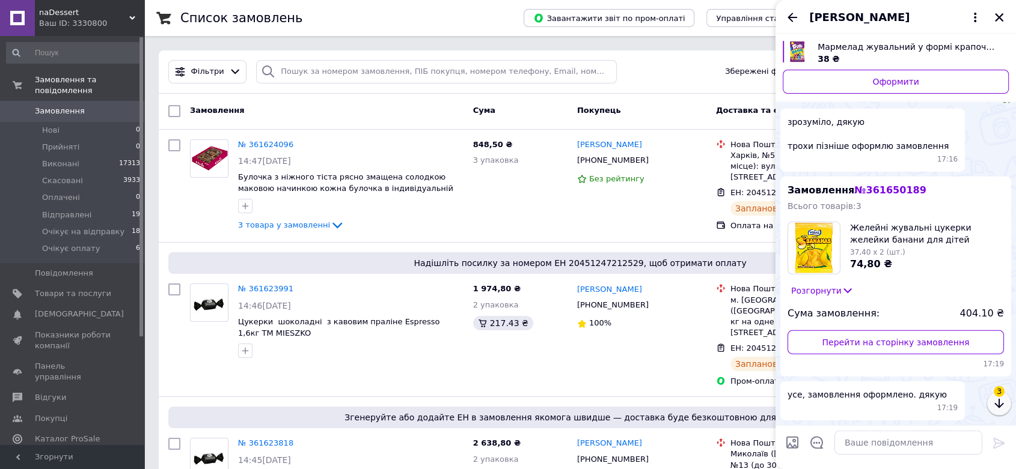
scroll to position [4150, 0]
click at [999, 407] on icon "button" at bounding box center [998, 404] width 9 height 10
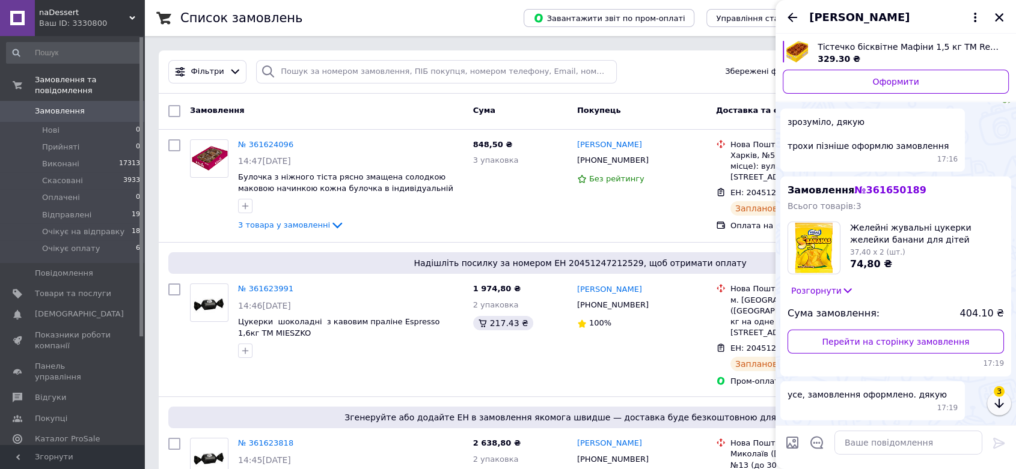
click at [999, 407] on icon "button" at bounding box center [998, 404] width 9 height 10
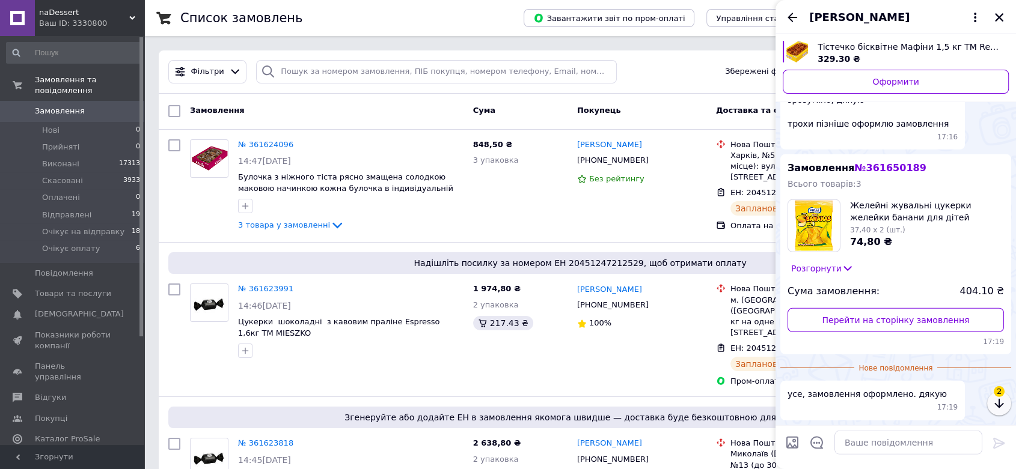
scroll to position [4647, 0]
click at [999, 407] on div "усе, замовлення оформлено. дякую 17:19" at bounding box center [895, 400] width 231 height 39
click at [792, 16] on icon "Назад" at bounding box center [792, 17] width 14 height 14
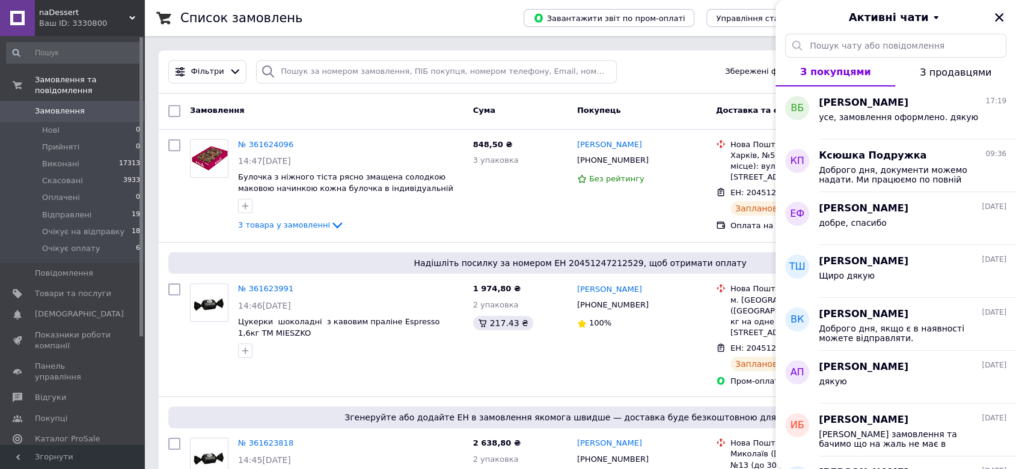
click at [995, 16] on icon "Закрити" at bounding box center [998, 17] width 11 height 11
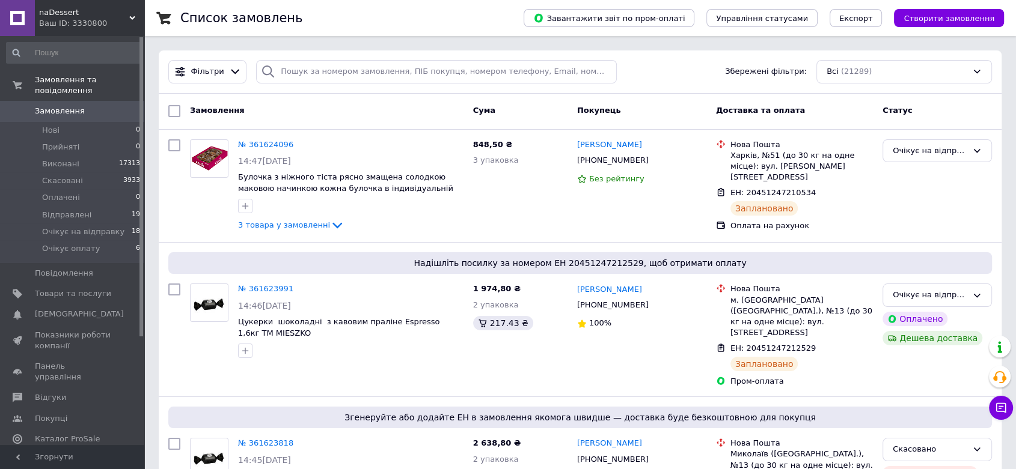
click at [72, 106] on span "Замовлення" at bounding box center [60, 111] width 50 height 11
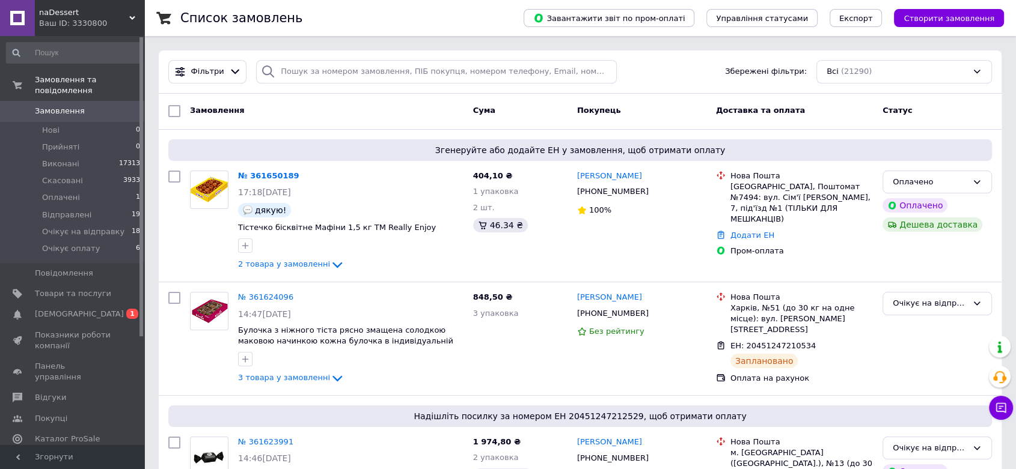
drag, startPoint x: 270, startPoint y: 177, endPoint x: 261, endPoint y: 182, distance: 10.5
click at [270, 177] on link "№ 361650189" at bounding box center [268, 175] width 61 height 9
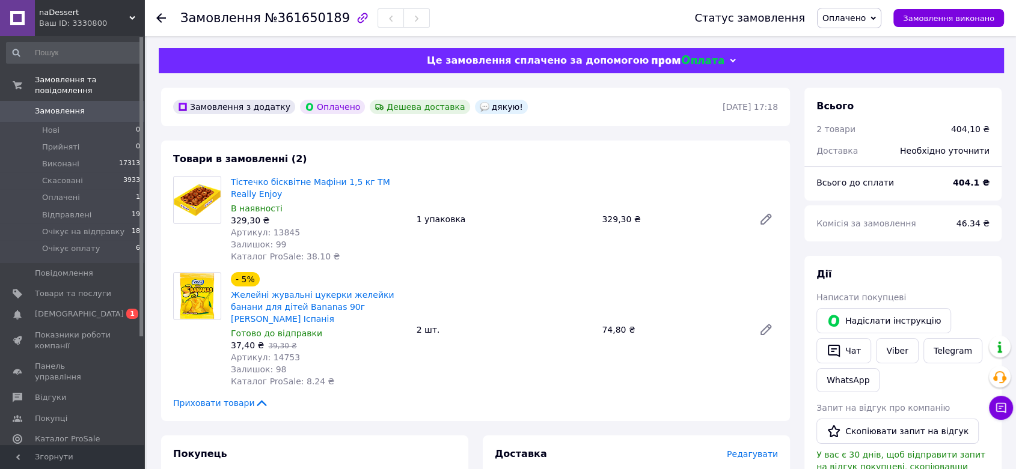
click at [297, 22] on span "№361650189" at bounding box center [306, 18] width 85 height 14
copy span "361650189"
click at [763, 450] on span "Редагувати" at bounding box center [752, 455] width 51 height 10
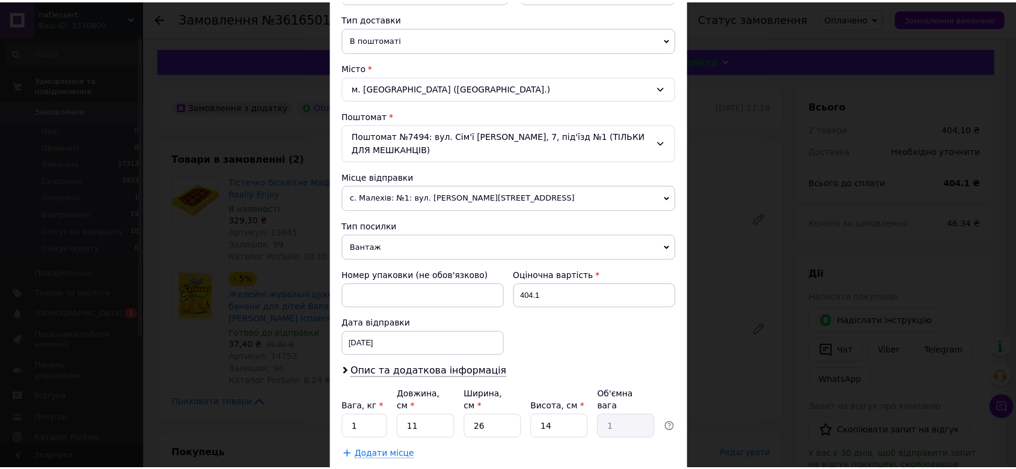
scroll to position [340, 0]
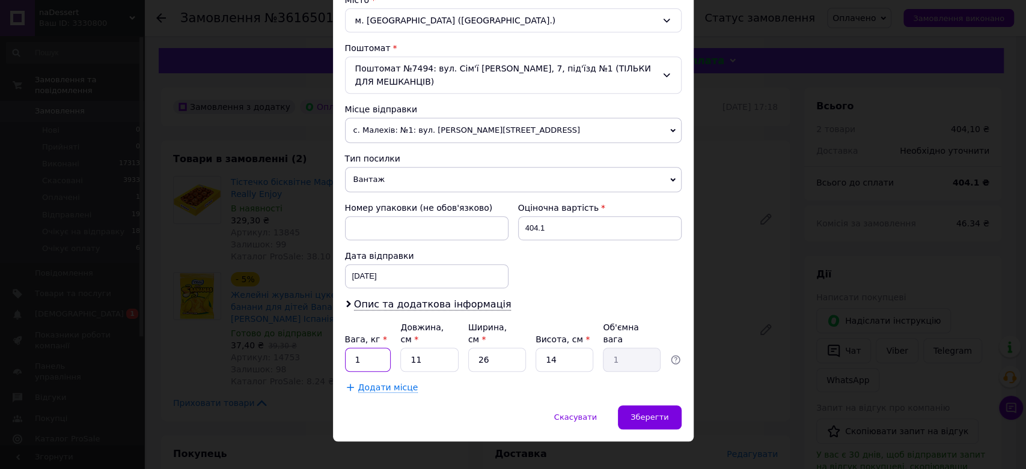
click at [359, 348] on input "1" at bounding box center [368, 360] width 46 height 24
type input "1.6"
type input "2"
type input "0.18"
type input "27"
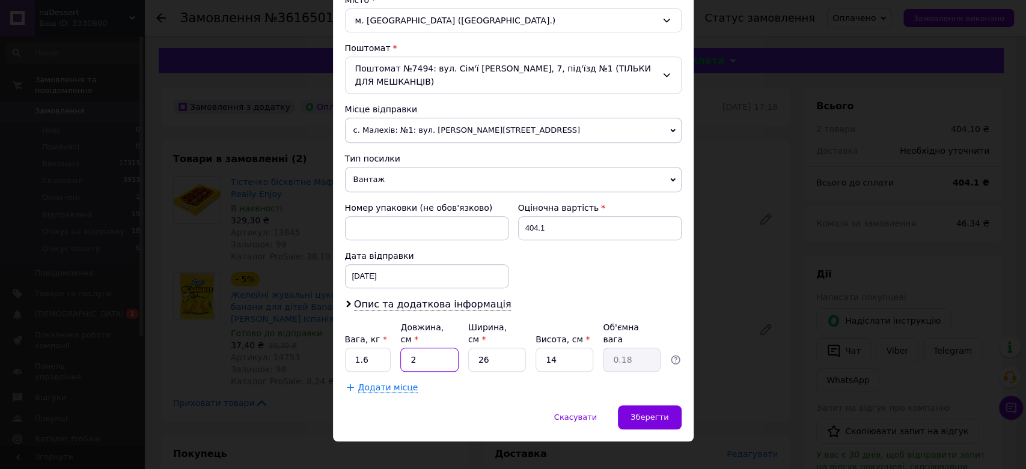
type input "2.46"
type input "27"
type input "2"
type input "0.19"
type input "27"
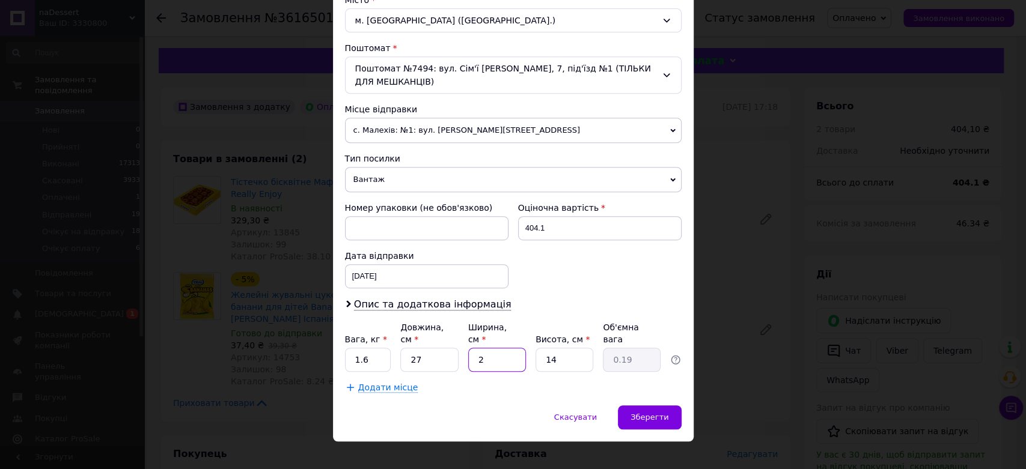
type input "2.55"
type input "27"
type input "1"
type input "0.18"
type input "17"
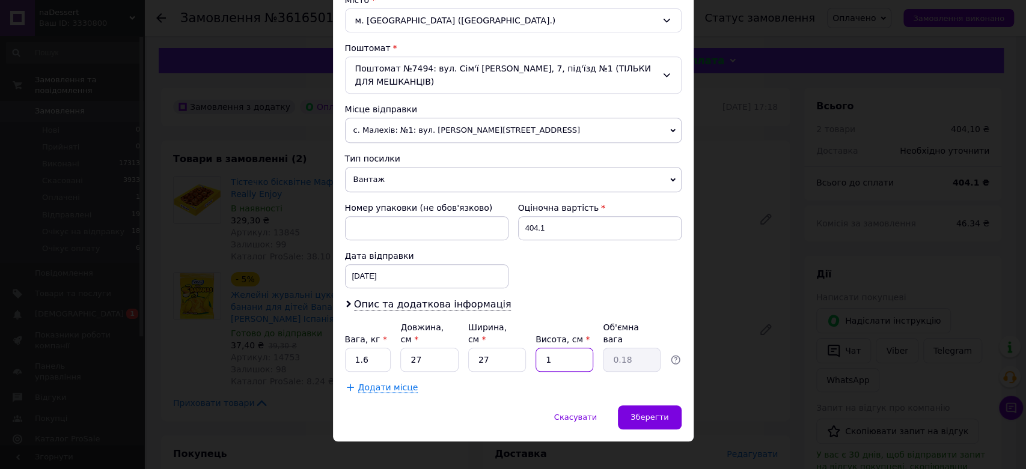
type input "3.1"
type input "17"
click at [654, 413] on span "Зберегти" at bounding box center [649, 417] width 38 height 9
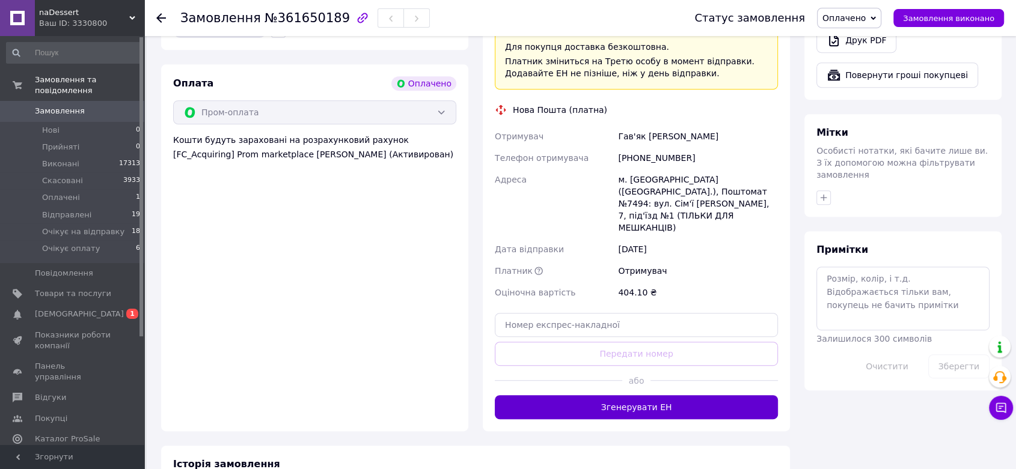
scroll to position [534, 0]
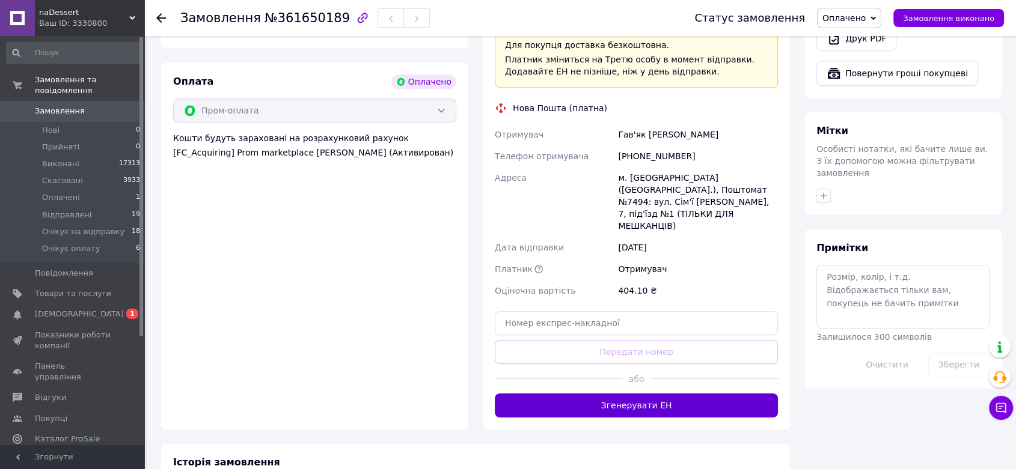
click at [654, 394] on button "Згенерувати ЕН" at bounding box center [636, 406] width 283 height 24
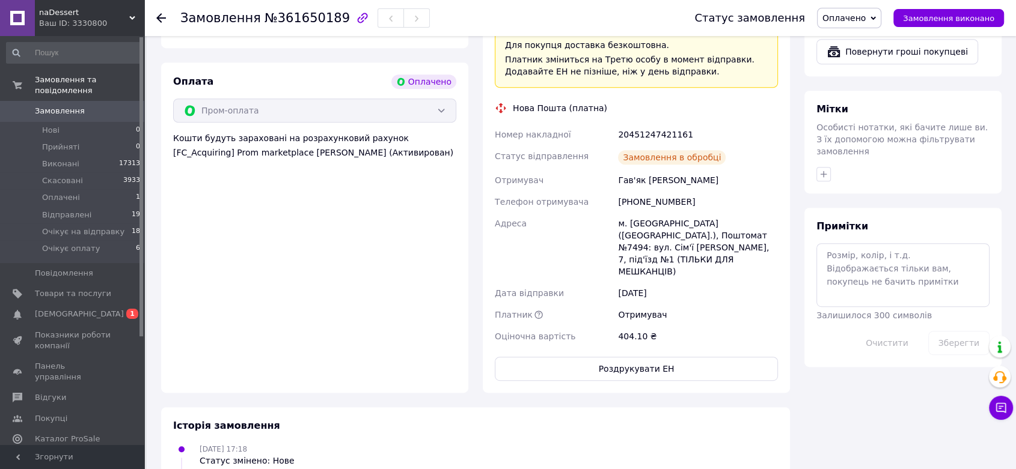
click at [654, 124] on div "20451247421161" at bounding box center [697, 135] width 165 height 22
copy div "20451247421161"
click at [865, 19] on span "Оплачено" at bounding box center [843, 18] width 43 height 10
drag, startPoint x: 877, startPoint y: 115, endPoint x: 822, endPoint y: 135, distance: 59.3
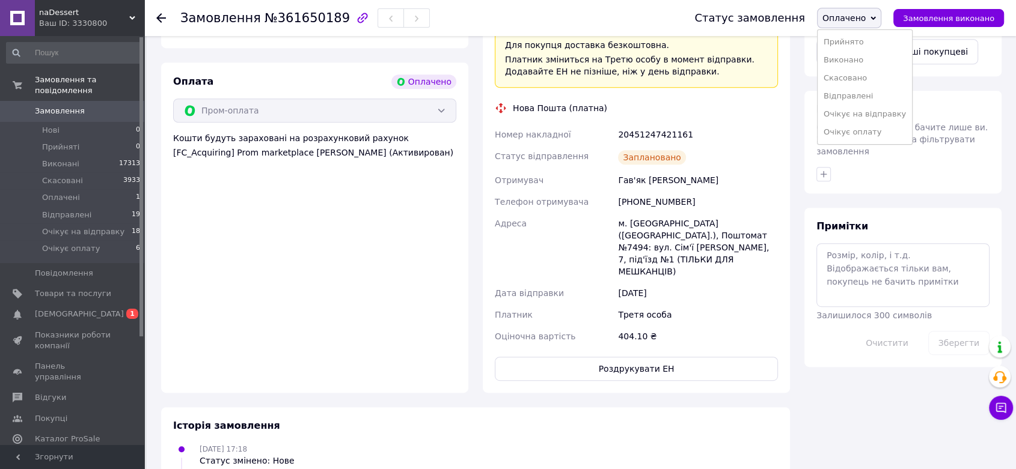
click at [876, 115] on li "Очікує на відправку" at bounding box center [864, 114] width 94 height 18
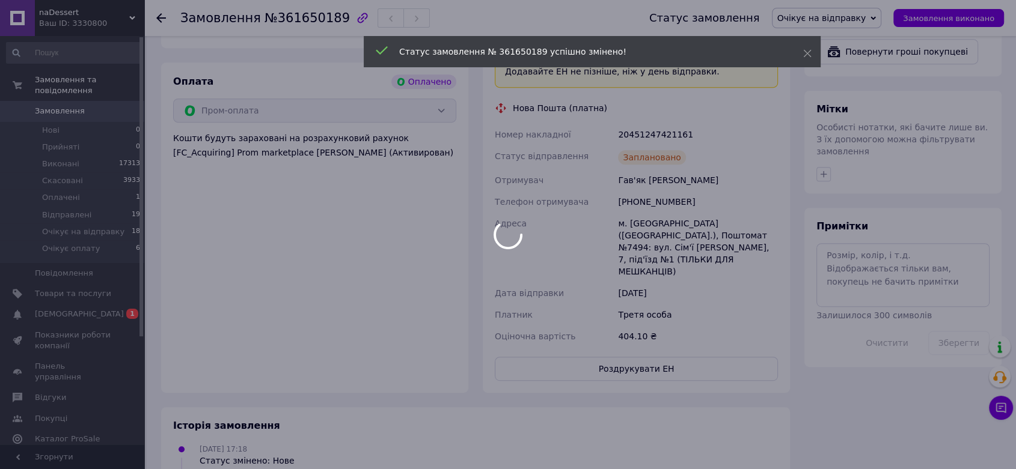
click at [62, 303] on div at bounding box center [508, 234] width 1016 height 469
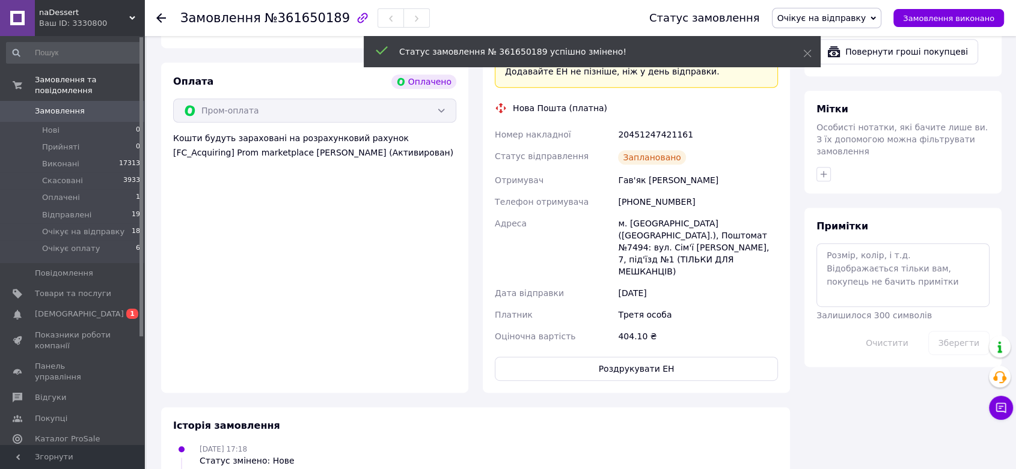
click at [62, 309] on span "[DEMOGRAPHIC_DATA]" at bounding box center [79, 314] width 89 height 11
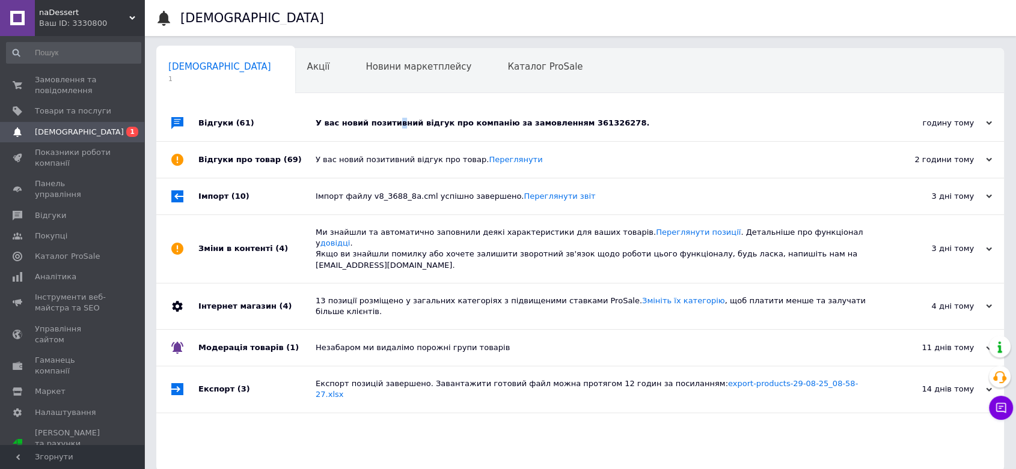
drag, startPoint x: 391, startPoint y: 120, endPoint x: 380, endPoint y: 100, distance: 23.4
click at [392, 120] on div "У вас новий позитивний відгук про компанію за замовленням 361326278." at bounding box center [594, 123] width 556 height 11
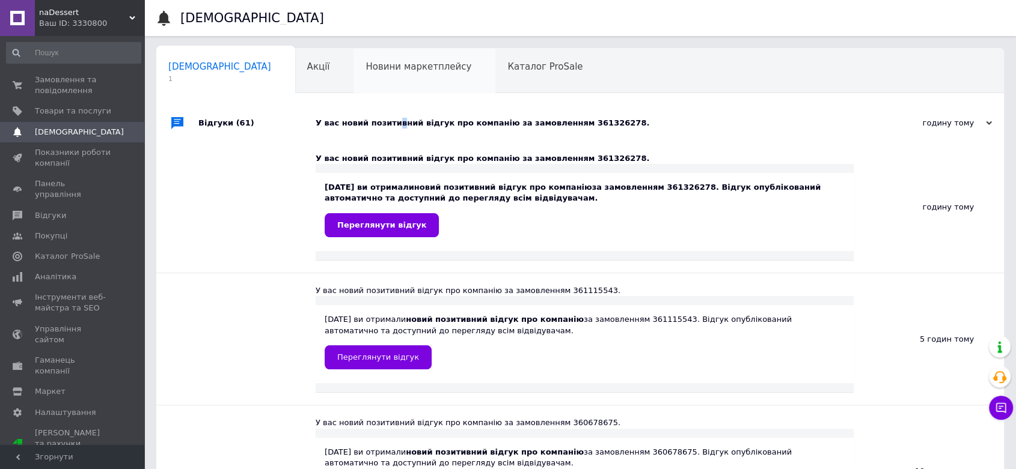
click at [365, 61] on span "Новини маркетплейсу" at bounding box center [418, 66] width 106 height 11
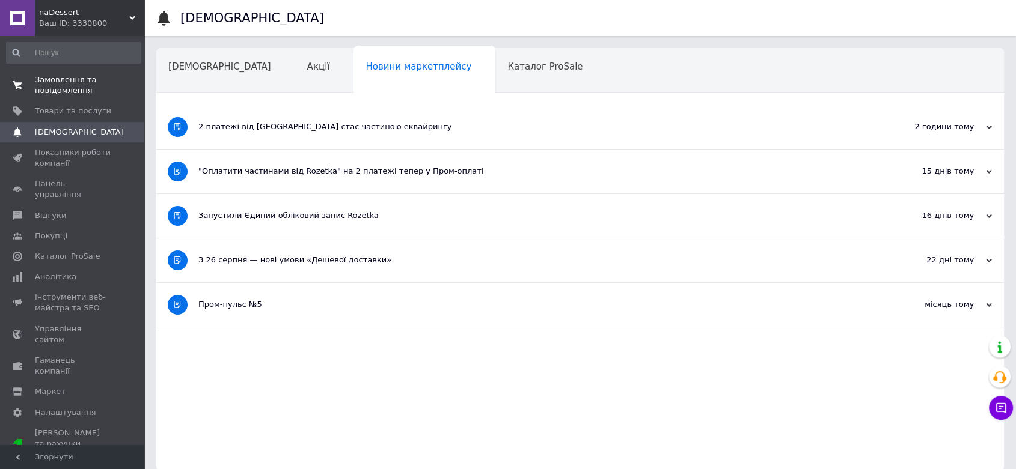
click at [69, 85] on span "Замовлення та повідомлення" at bounding box center [73, 86] width 76 height 22
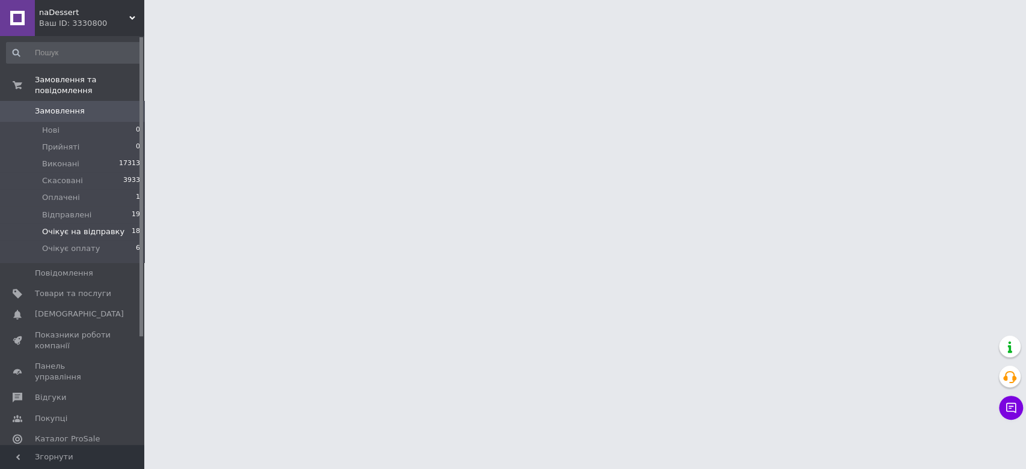
click at [69, 227] on span "Очікує на відправку" at bounding box center [83, 232] width 82 height 11
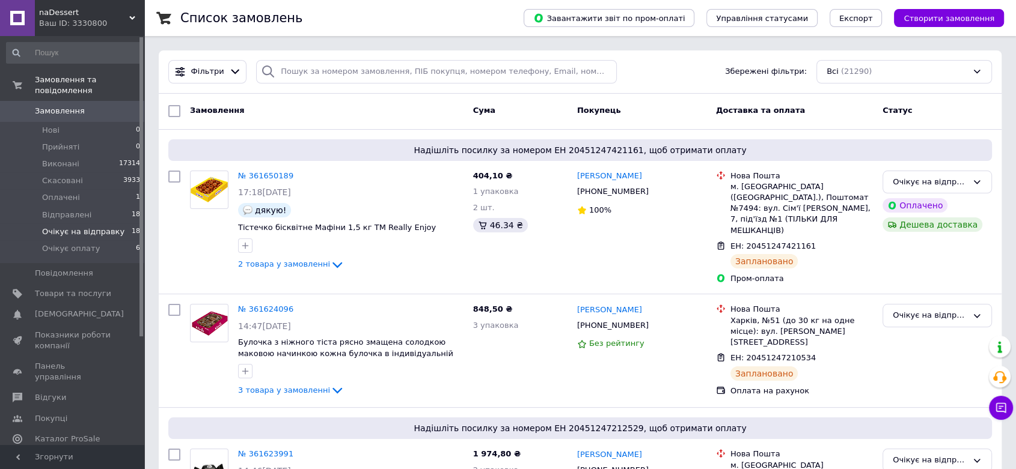
click at [66, 227] on span "Очікує на відправку" at bounding box center [83, 232] width 82 height 11
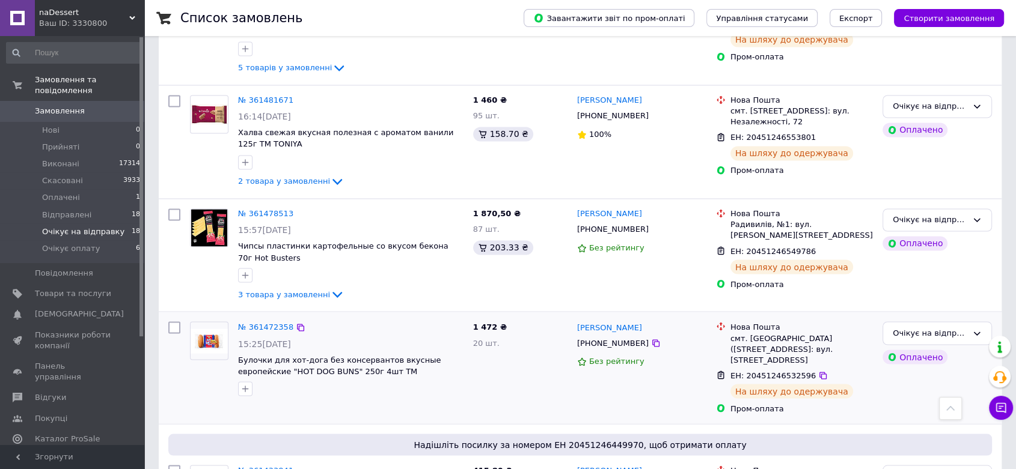
scroll to position [2048, 0]
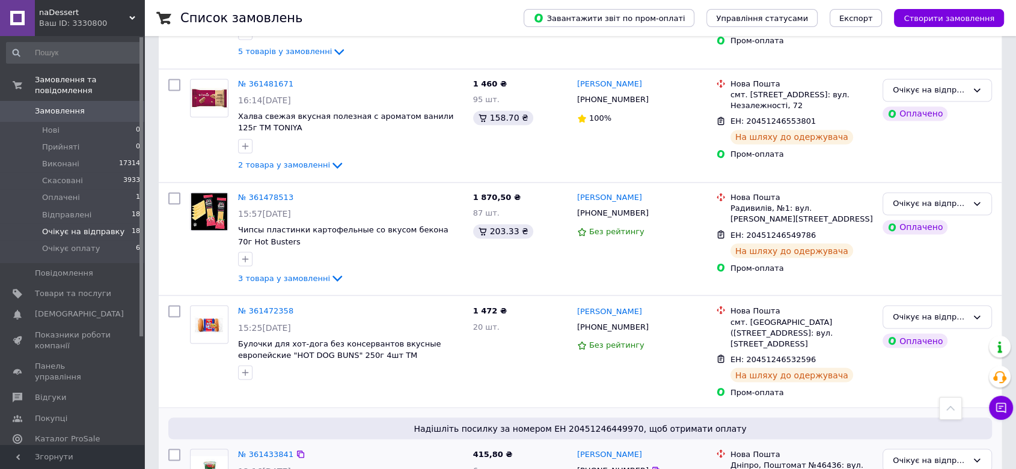
click at [173, 449] on input "checkbox" at bounding box center [174, 455] width 12 height 12
checkbox input "true"
click at [175, 305] on input "checkbox" at bounding box center [174, 311] width 12 height 12
checkbox input "true"
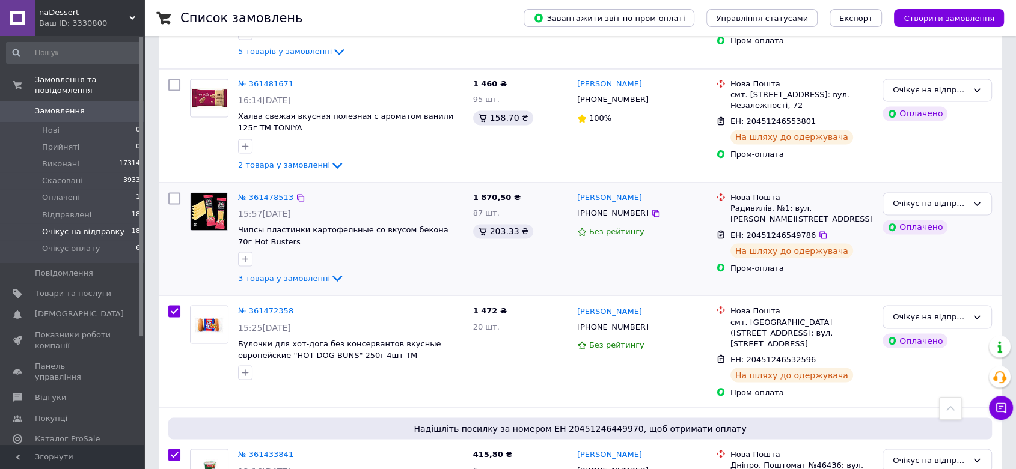
drag, startPoint x: 175, startPoint y: 105, endPoint x: 183, endPoint y: 108, distance: 7.8
click at [176, 192] on input "checkbox" at bounding box center [174, 198] width 12 height 12
checkbox input "true"
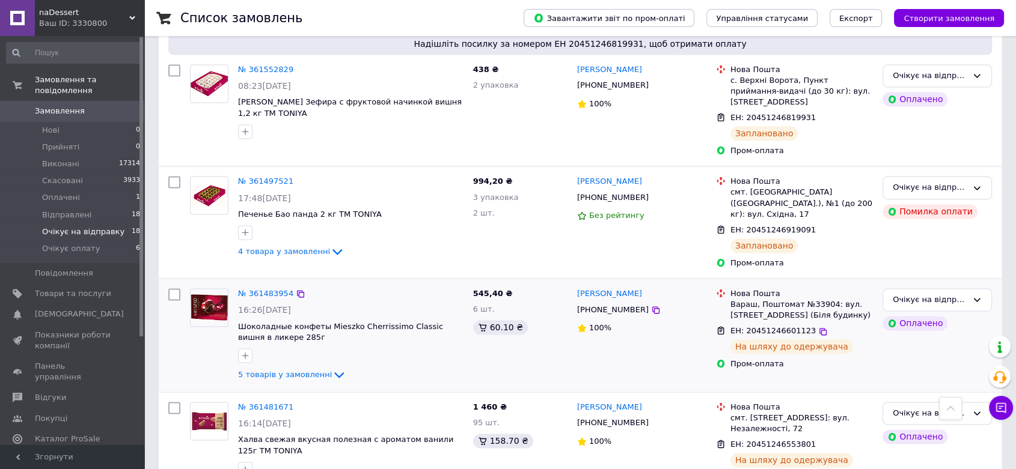
scroll to position [1713, 0]
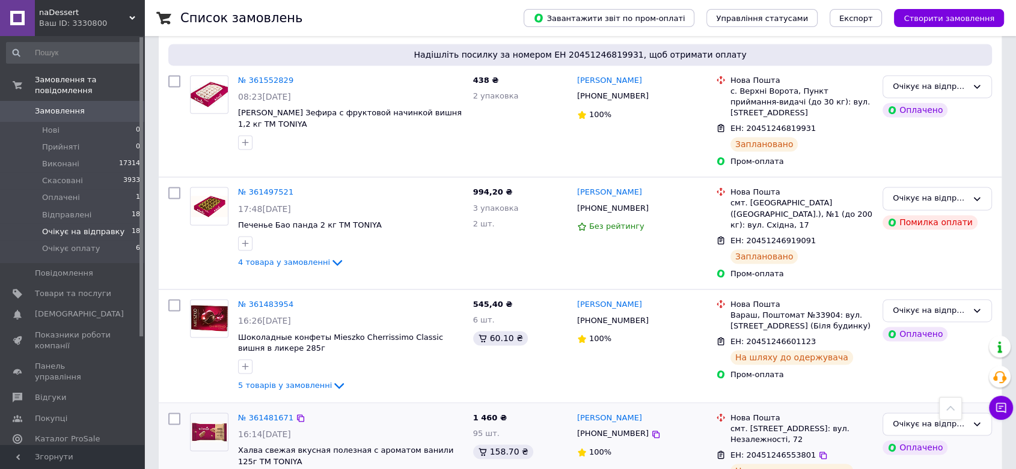
click at [174, 413] on input "checkbox" at bounding box center [174, 419] width 12 height 12
checkbox input "true"
click at [174, 299] on input "checkbox" at bounding box center [174, 305] width 12 height 12
checkbox input "true"
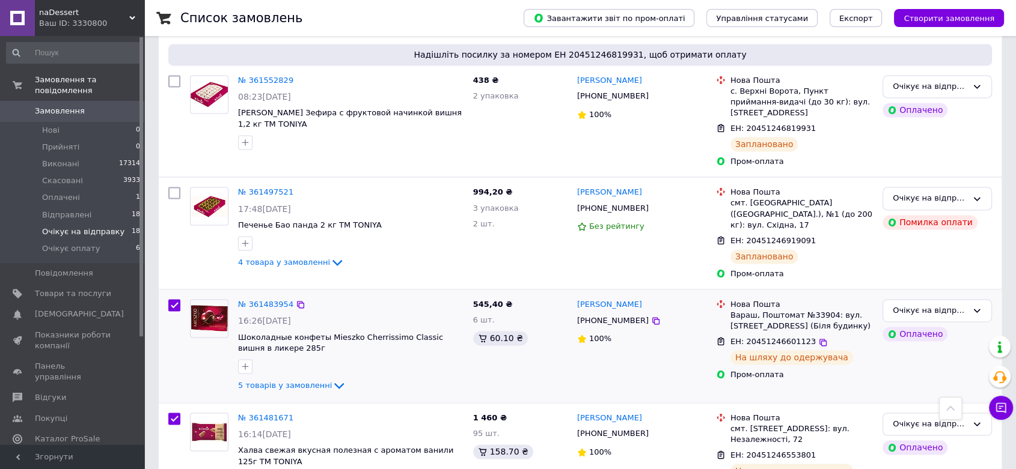
checkbox input "true"
drag, startPoint x: 174, startPoint y: 107, endPoint x: 380, endPoint y: 159, distance: 211.9
click at [177, 187] on input "checkbox" at bounding box center [174, 193] width 12 height 12
checkbox input "true"
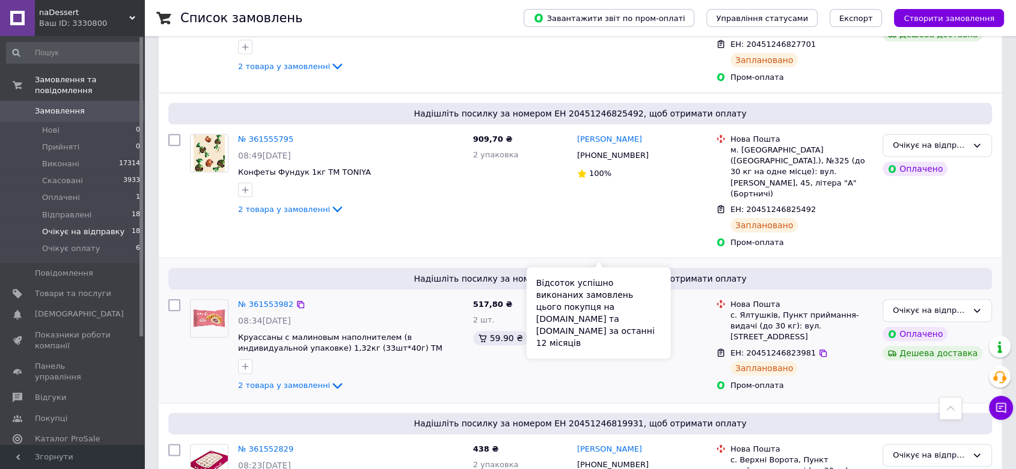
scroll to position [1313, 0]
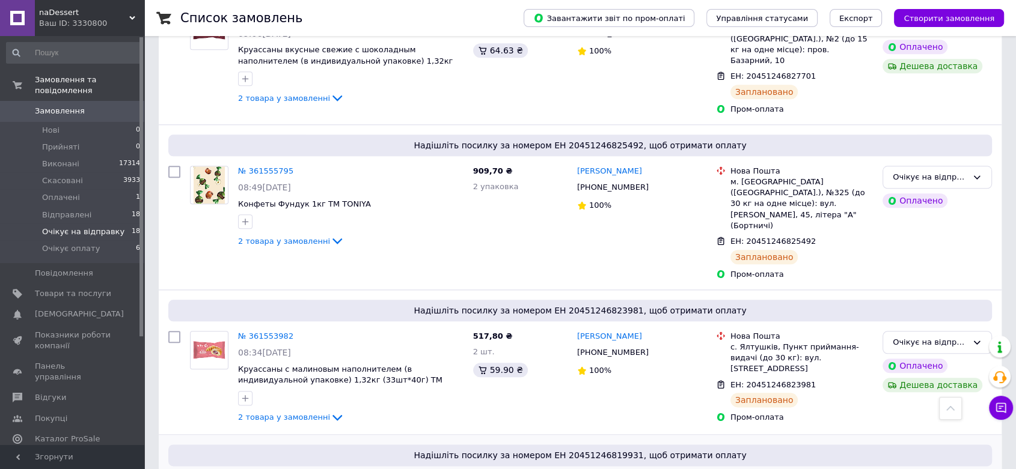
checkbox input "true"
click at [175, 331] on input "checkbox" at bounding box center [174, 337] width 12 height 12
checkbox input "true"
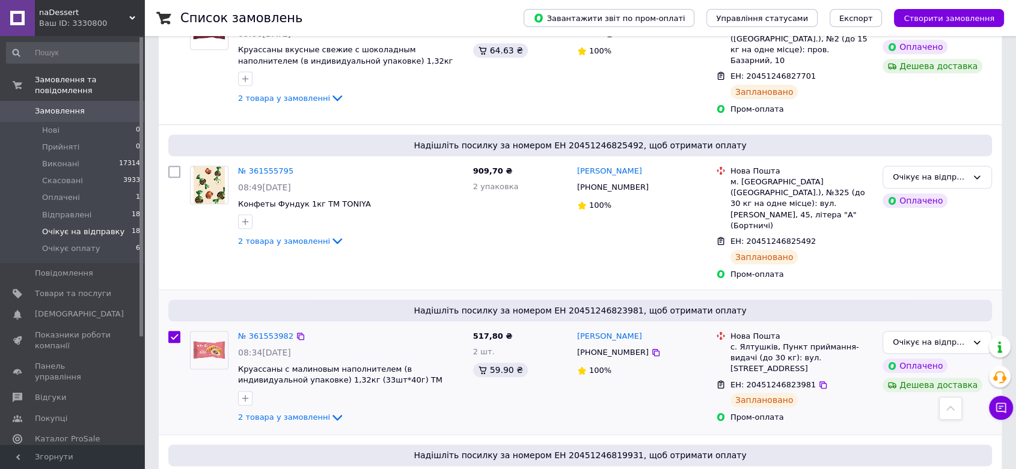
checkbox input "true"
click at [171, 166] on input "checkbox" at bounding box center [174, 172] width 12 height 12
checkbox input "true"
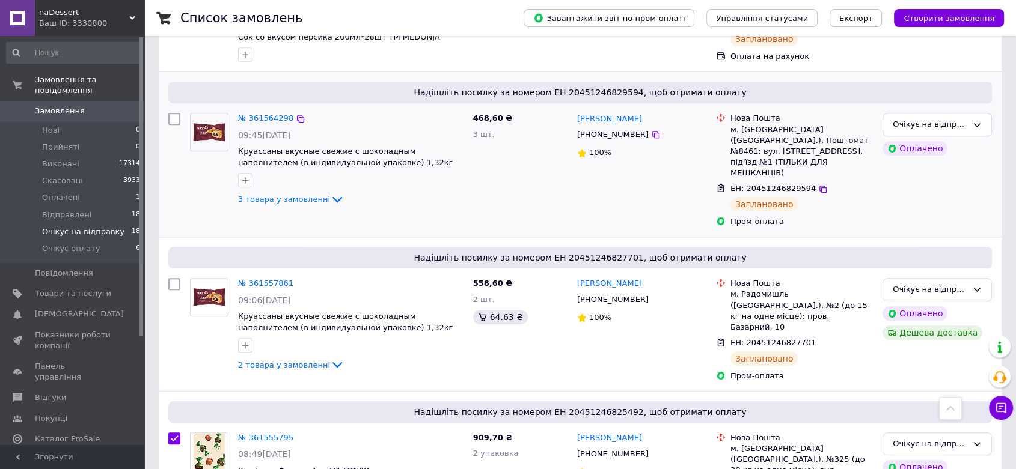
scroll to position [979, 0]
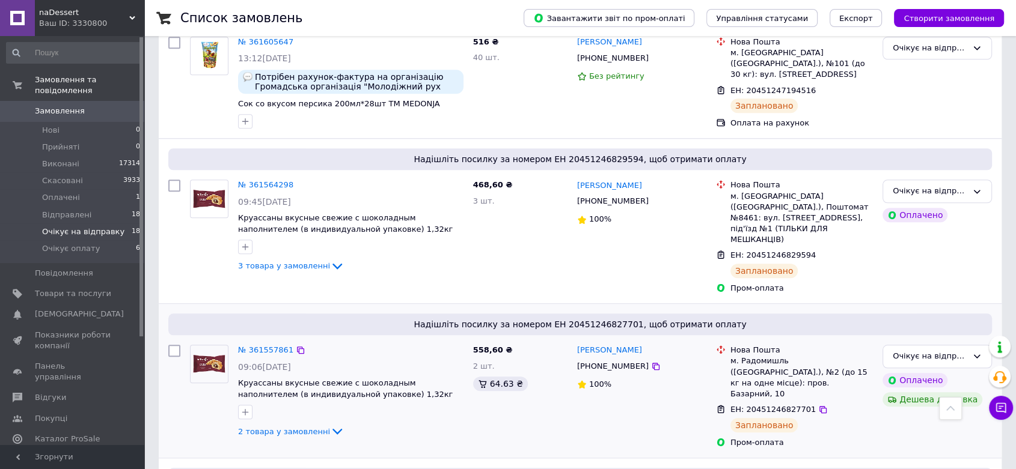
click at [175, 345] on input "checkbox" at bounding box center [174, 351] width 12 height 12
checkbox input "true"
click at [172, 180] on input "checkbox" at bounding box center [174, 186] width 12 height 12
checkbox input "true"
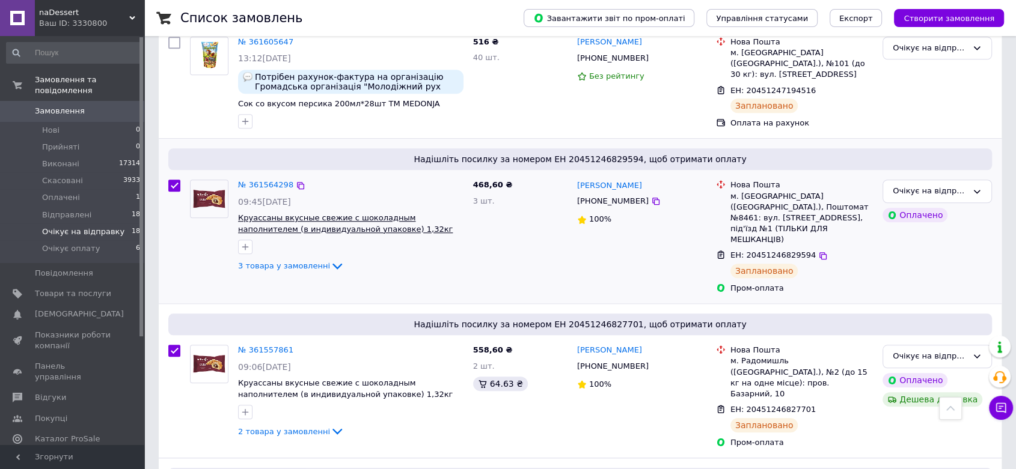
checkbox input "true"
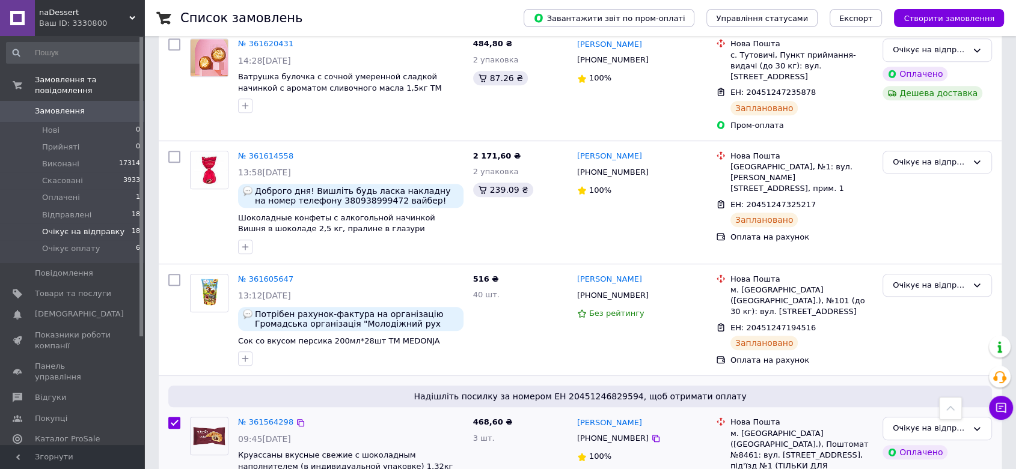
scroll to position [712, 0]
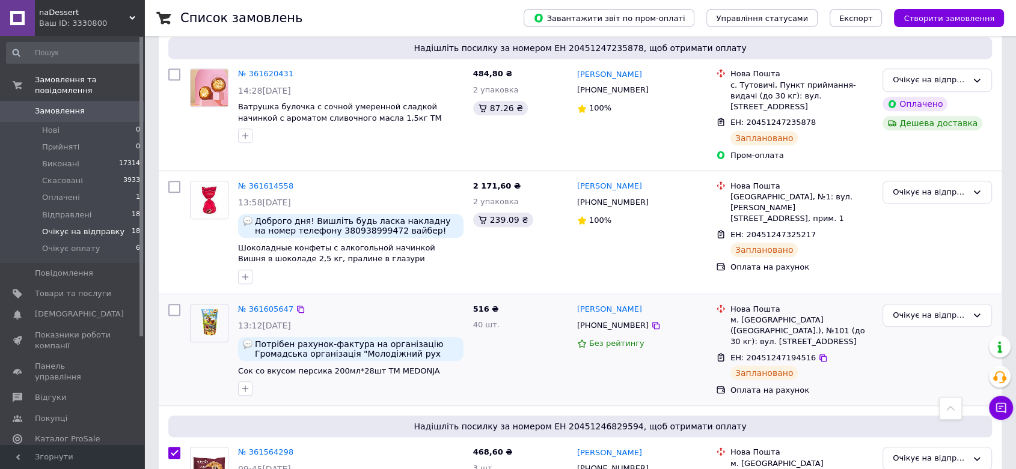
click at [175, 304] on input "checkbox" at bounding box center [174, 310] width 12 height 12
checkbox input "true"
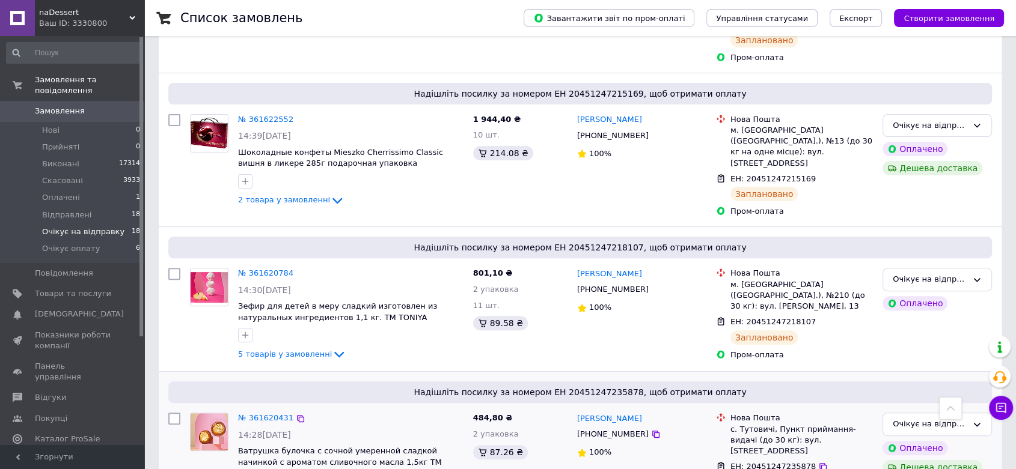
scroll to position [311, 0]
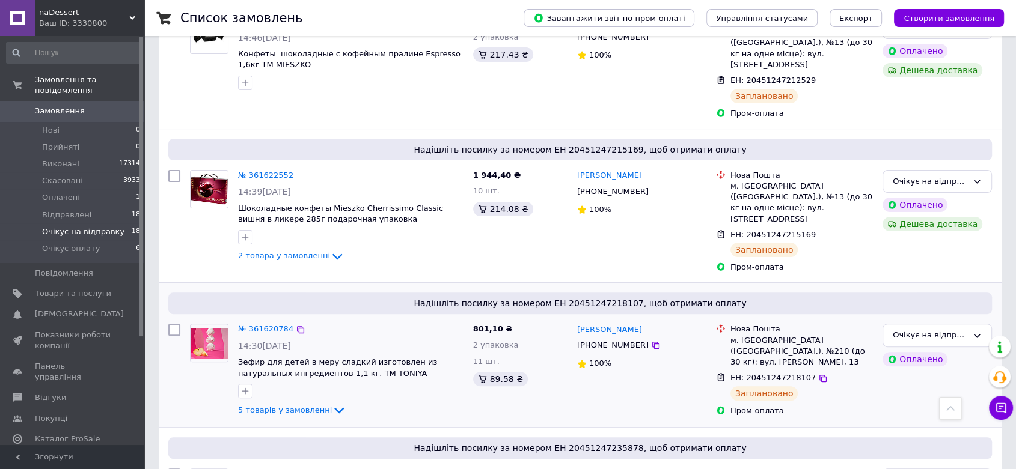
click at [172, 324] on input "checkbox" at bounding box center [174, 330] width 12 height 12
checkbox input "true"
click at [169, 170] on input "checkbox" at bounding box center [174, 176] width 12 height 12
checkbox input "true"
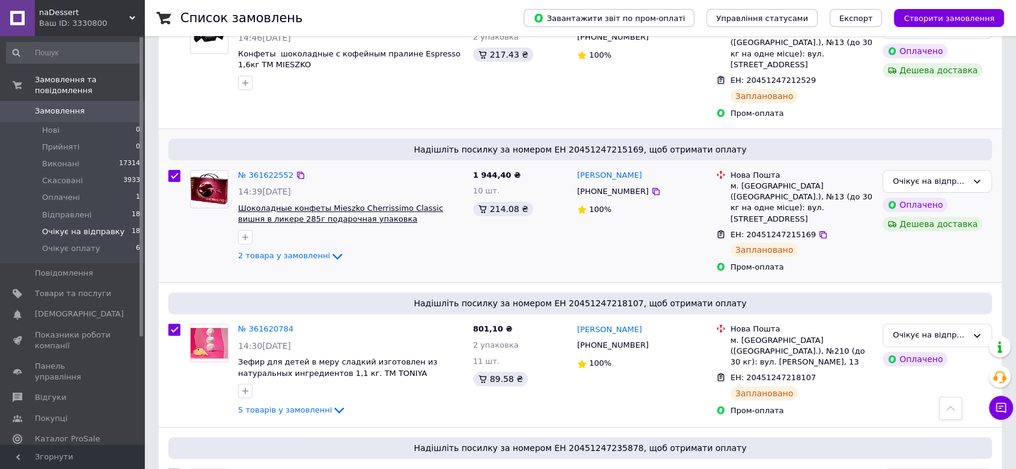
checkbox input "true"
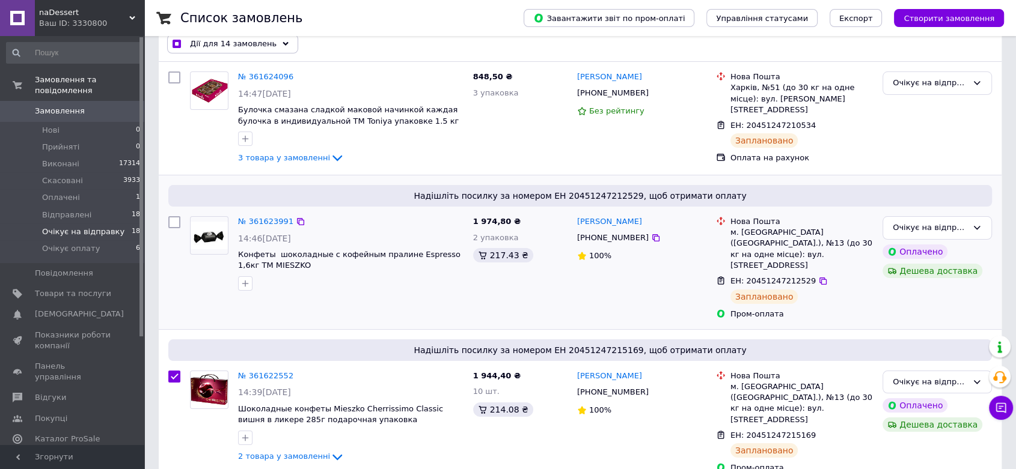
scroll to position [44, 0]
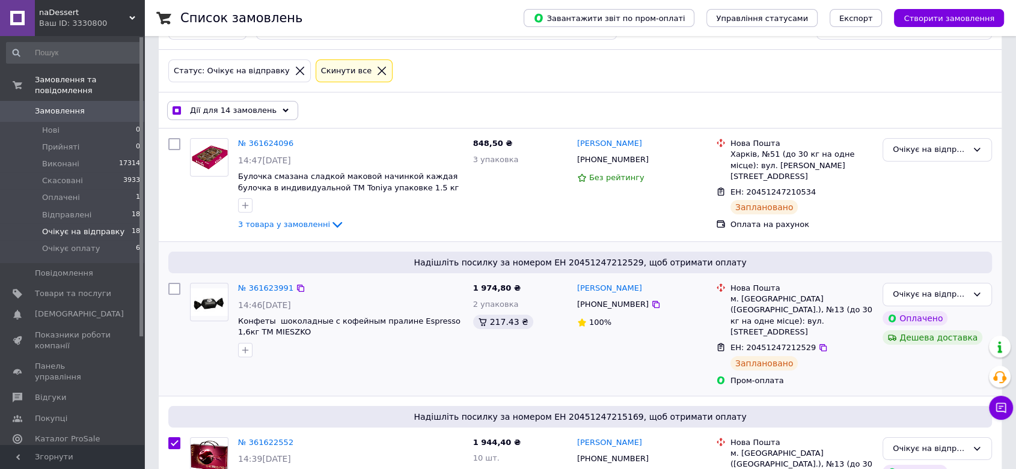
click at [175, 289] on input "checkbox" at bounding box center [174, 289] width 12 height 12
checkbox input "true"
click at [174, 144] on input "checkbox" at bounding box center [174, 144] width 12 height 12
checkbox input "true"
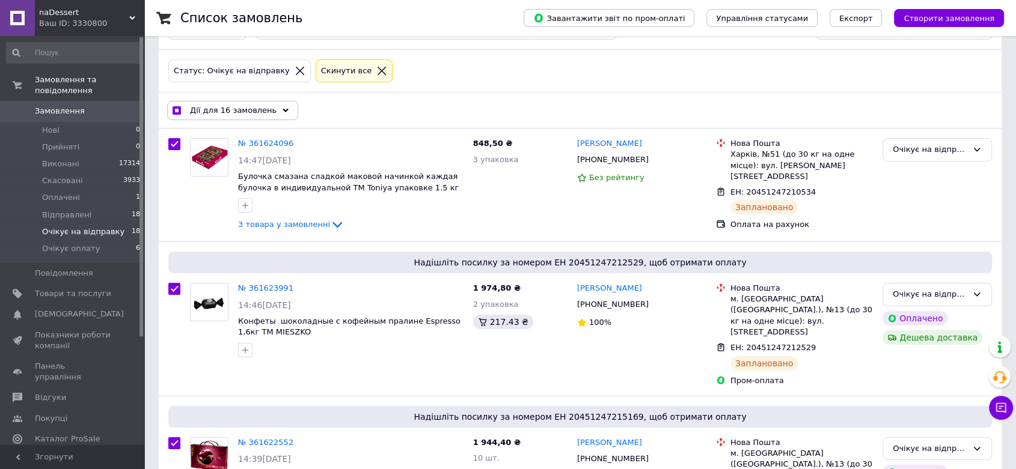
click at [282, 108] on icon at bounding box center [285, 111] width 6 height 6
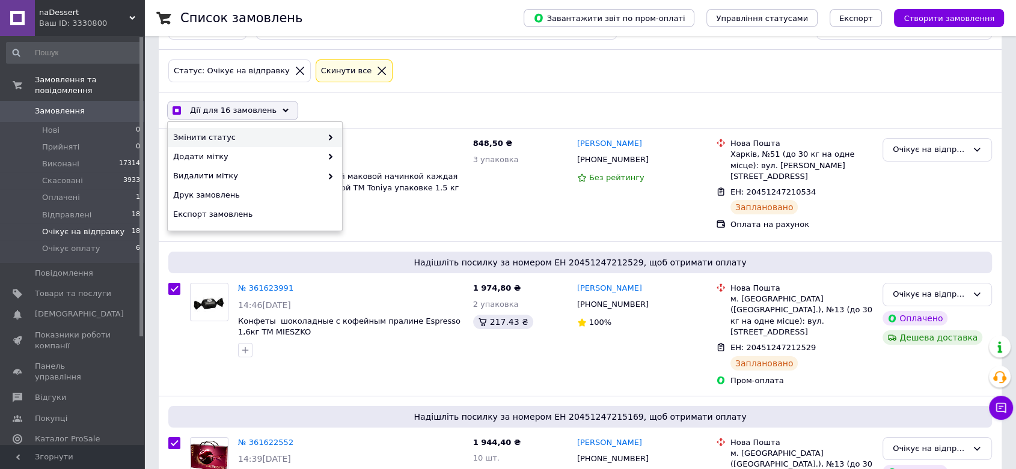
click at [331, 133] on span at bounding box center [328, 137] width 12 height 11
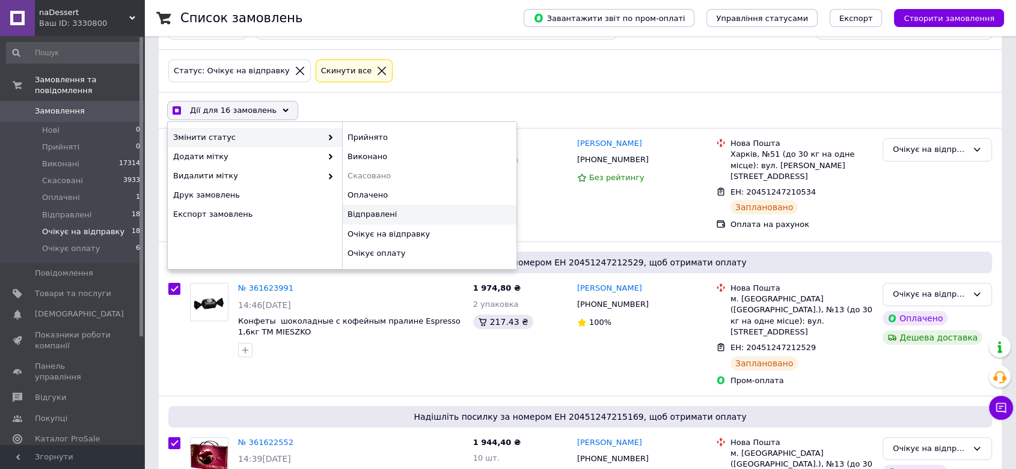
checkbox input "true"
click at [366, 216] on div "Відправлені" at bounding box center [429, 214] width 174 height 19
checkbox input "false"
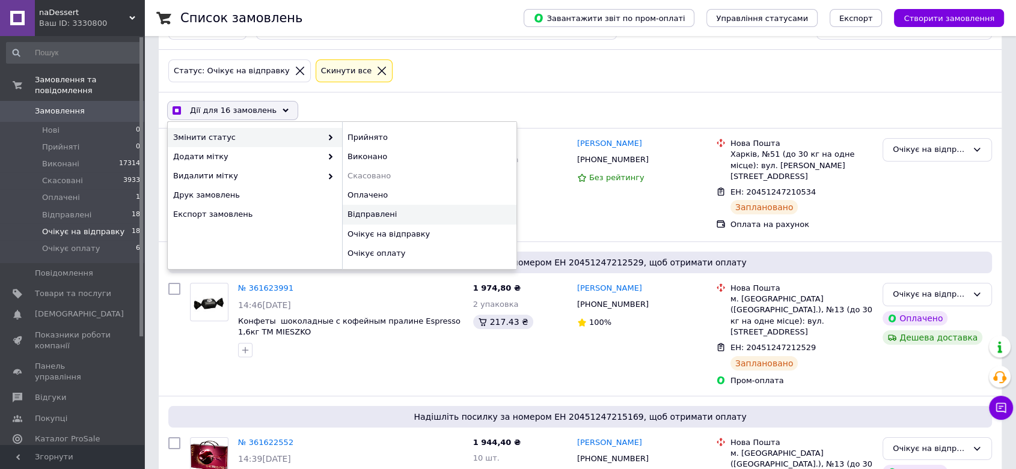
checkbox input "false"
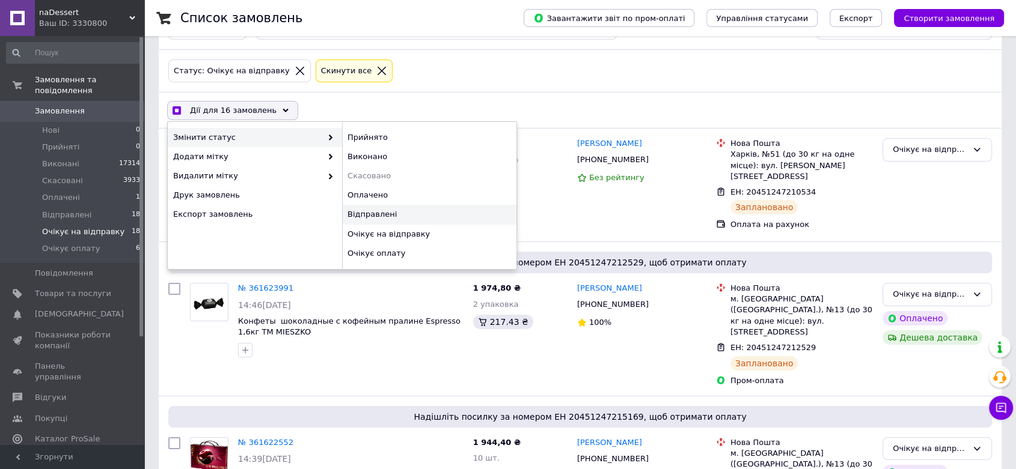
checkbox input "false"
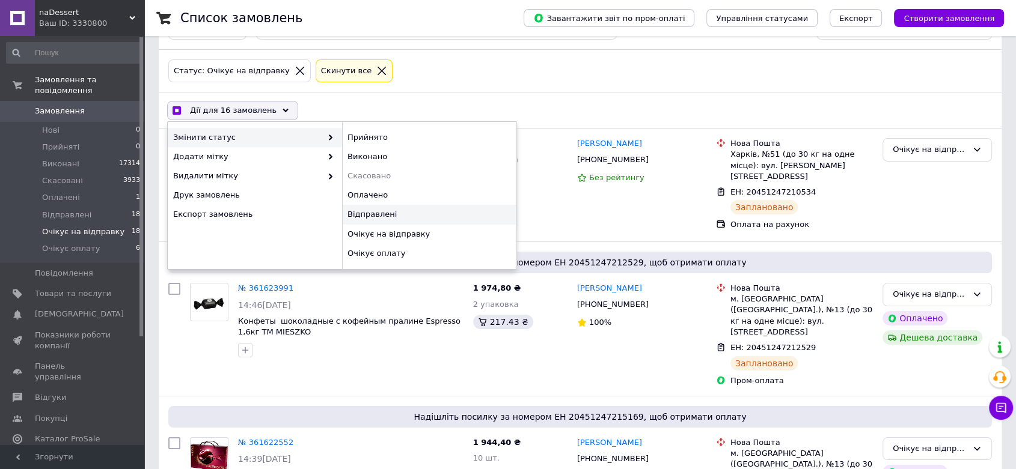
checkbox input "false"
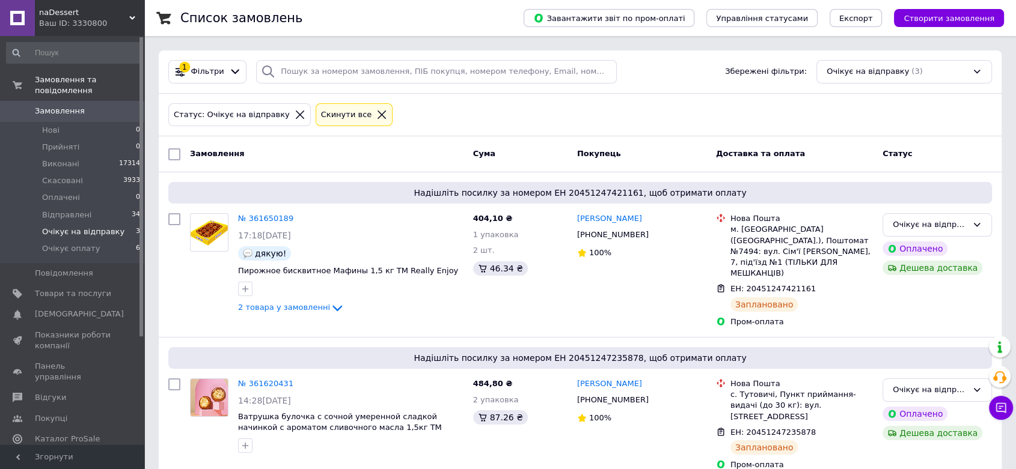
click at [61, 106] on span "Замовлення" at bounding box center [60, 111] width 50 height 11
